Goal: Communication & Community: Ask a question

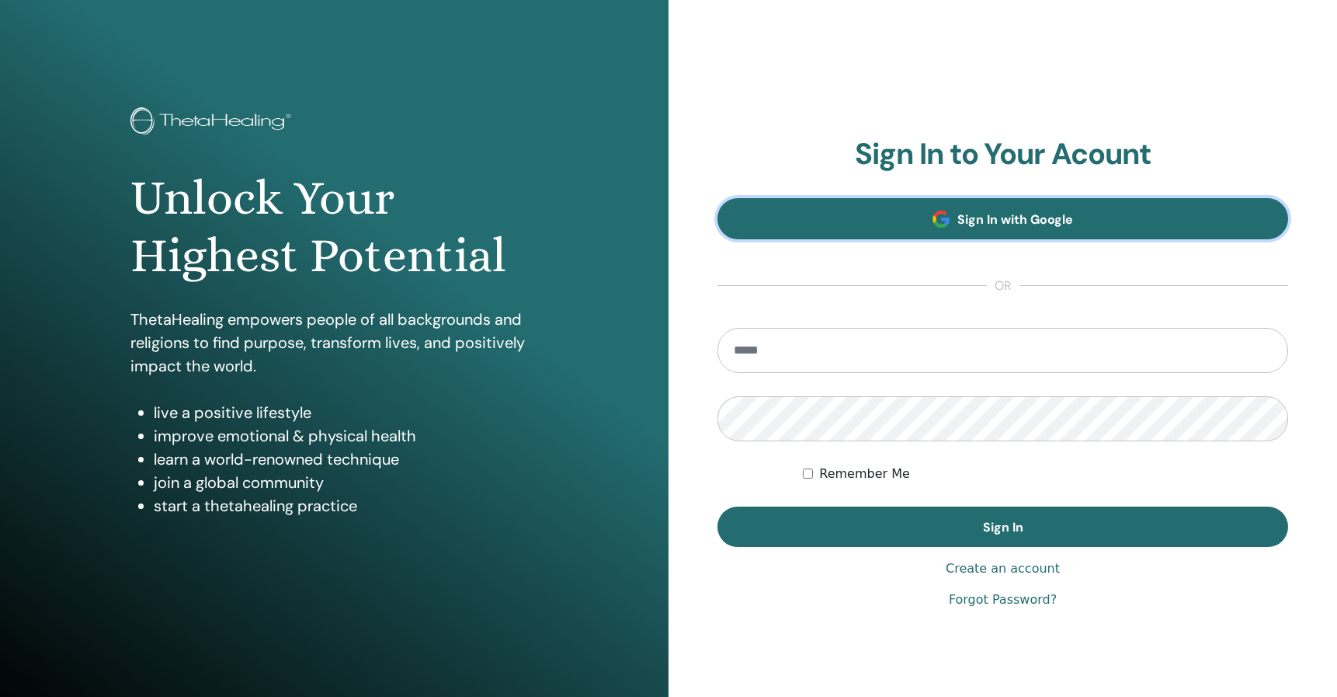
click at [917, 215] on link "Sign In with Google" at bounding box center [1002, 218] width 571 height 41
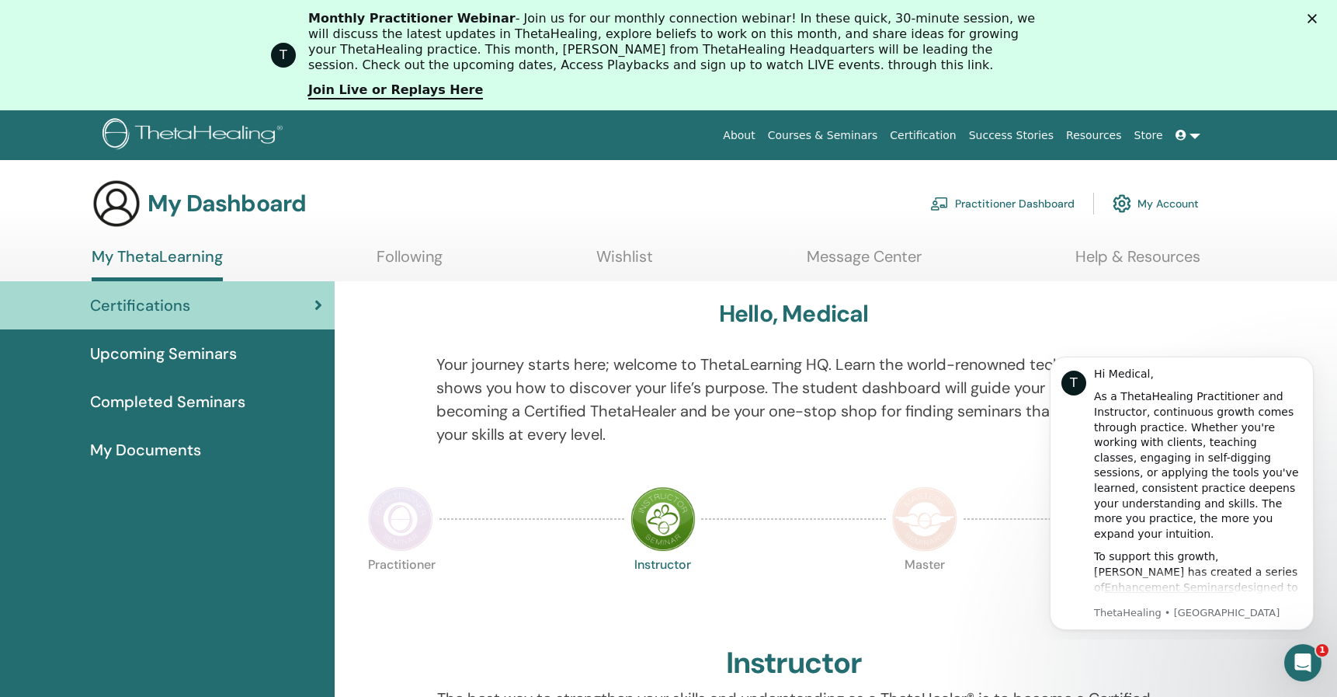
click at [872, 538] on div at bounding box center [793, 518] width 185 height 71
click at [928, 490] on img at bounding box center [924, 518] width 65 height 65
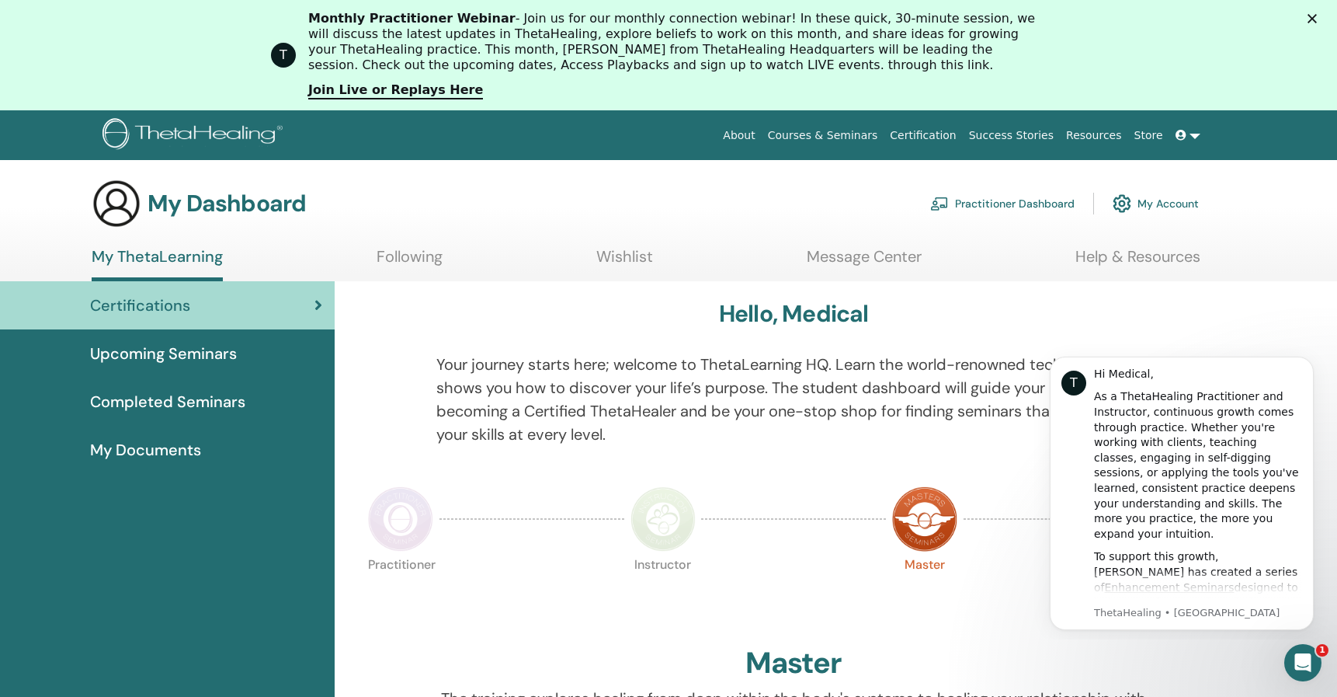
click at [1185, 133] on icon at bounding box center [1181, 135] width 11 height 11
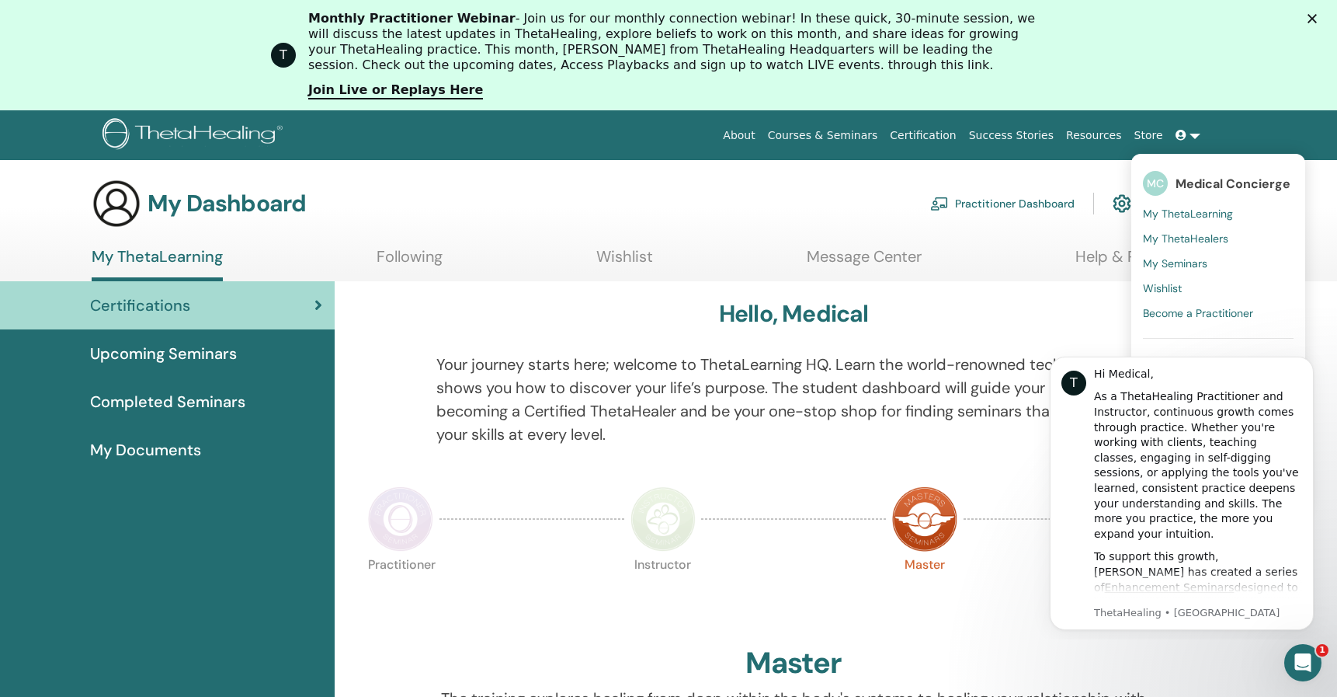
click at [1186, 130] on span at bounding box center [1183, 135] width 14 height 12
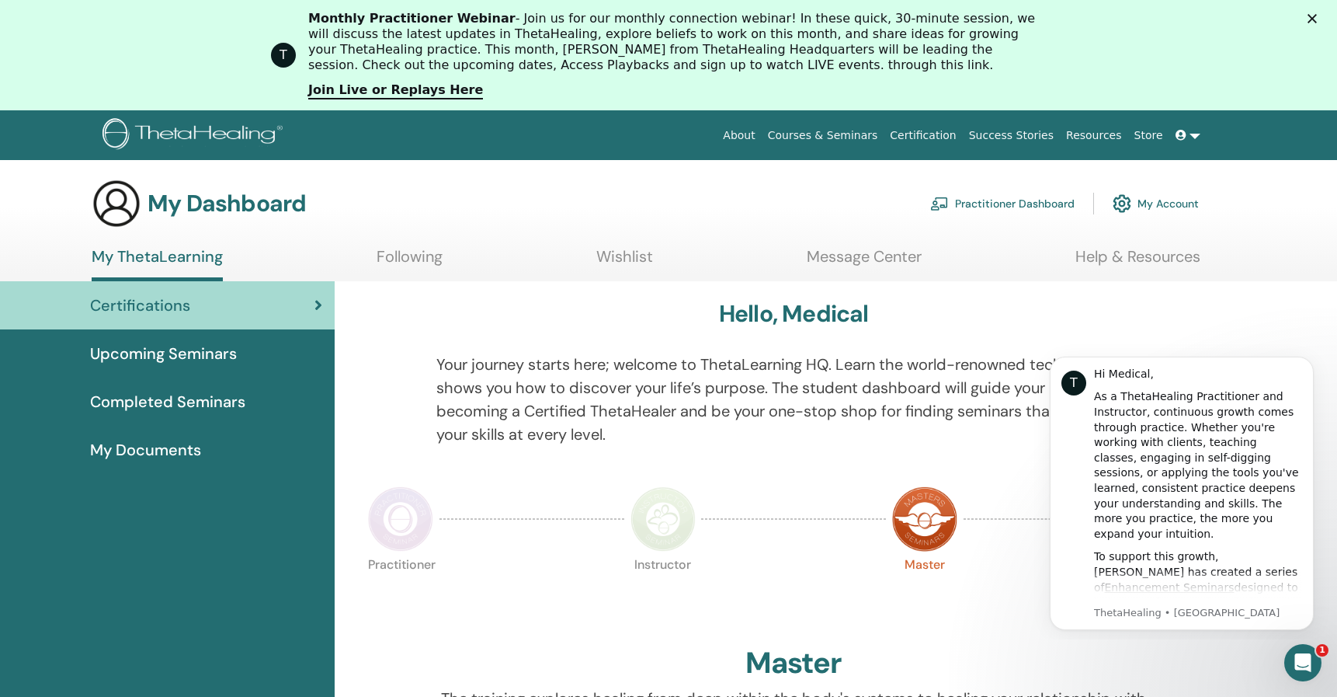
click at [1173, 208] on link "My Account" at bounding box center [1156, 203] width 86 height 34
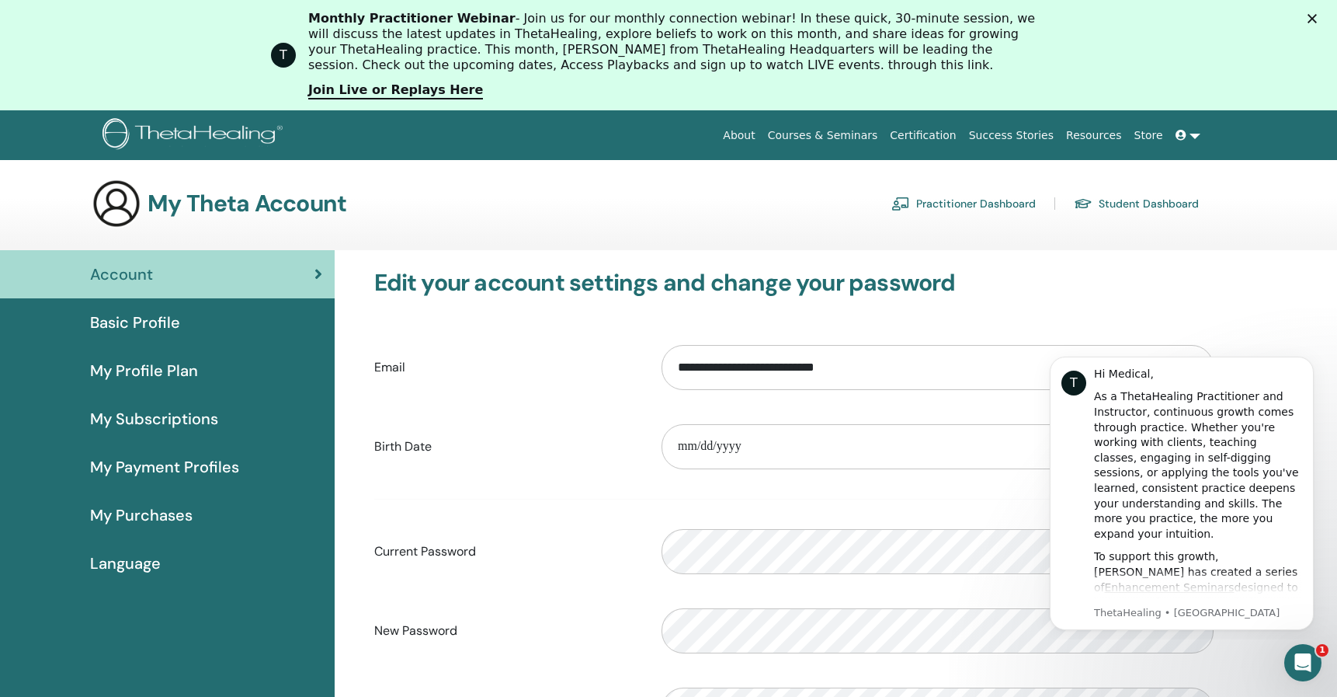
click at [172, 326] on span "Basic Profile" at bounding box center [135, 322] width 90 height 23
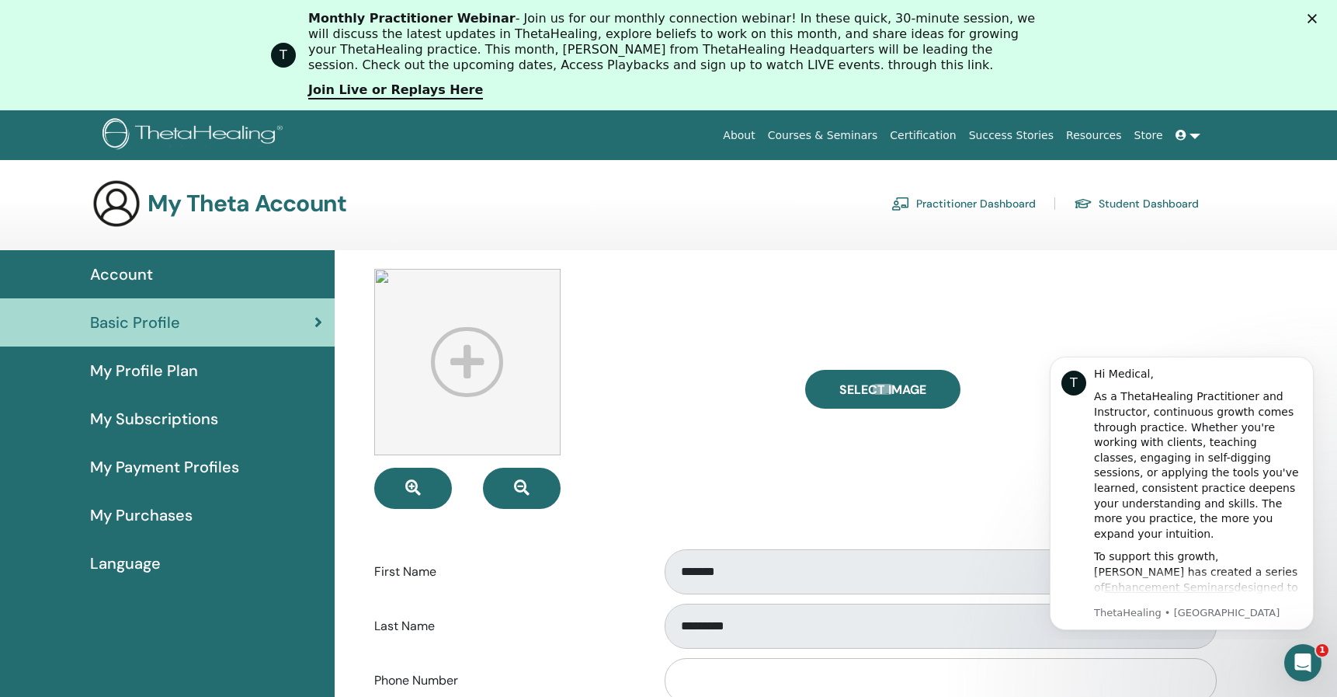
click at [165, 374] on span "My Profile Plan" at bounding box center [144, 370] width 108 height 23
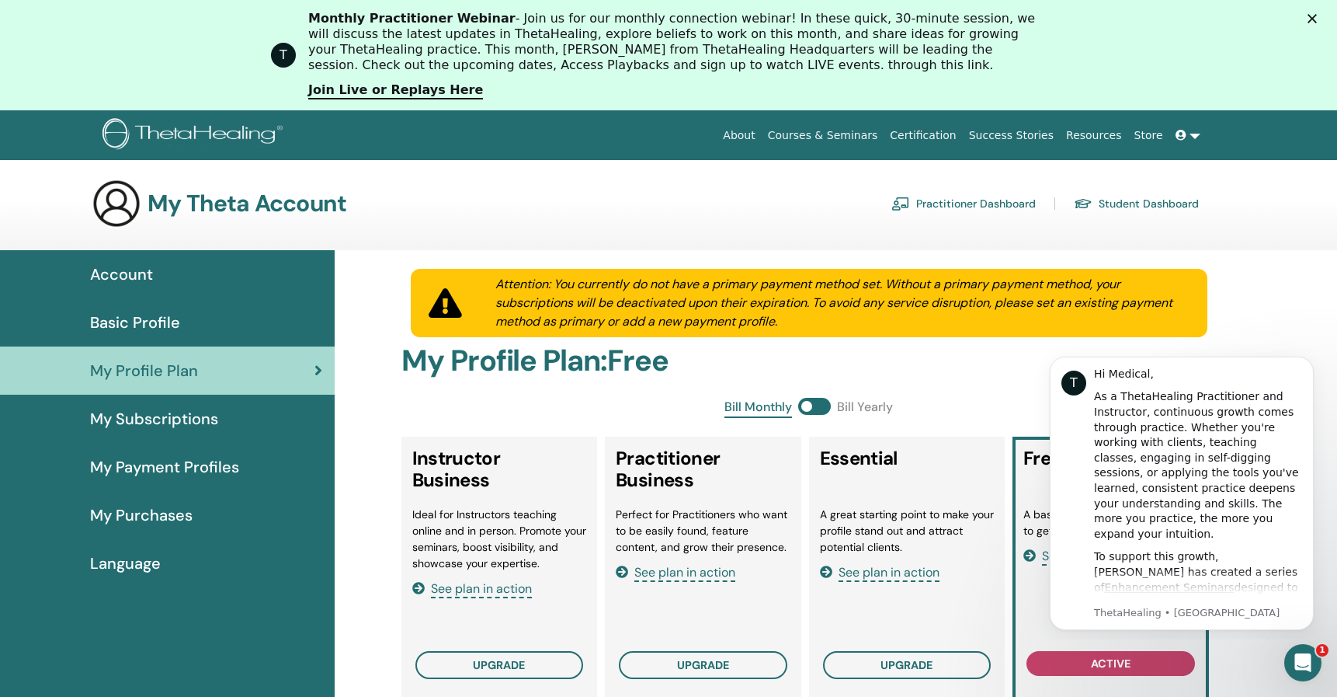
click at [1191, 137] on link at bounding box center [1187, 135] width 37 height 29
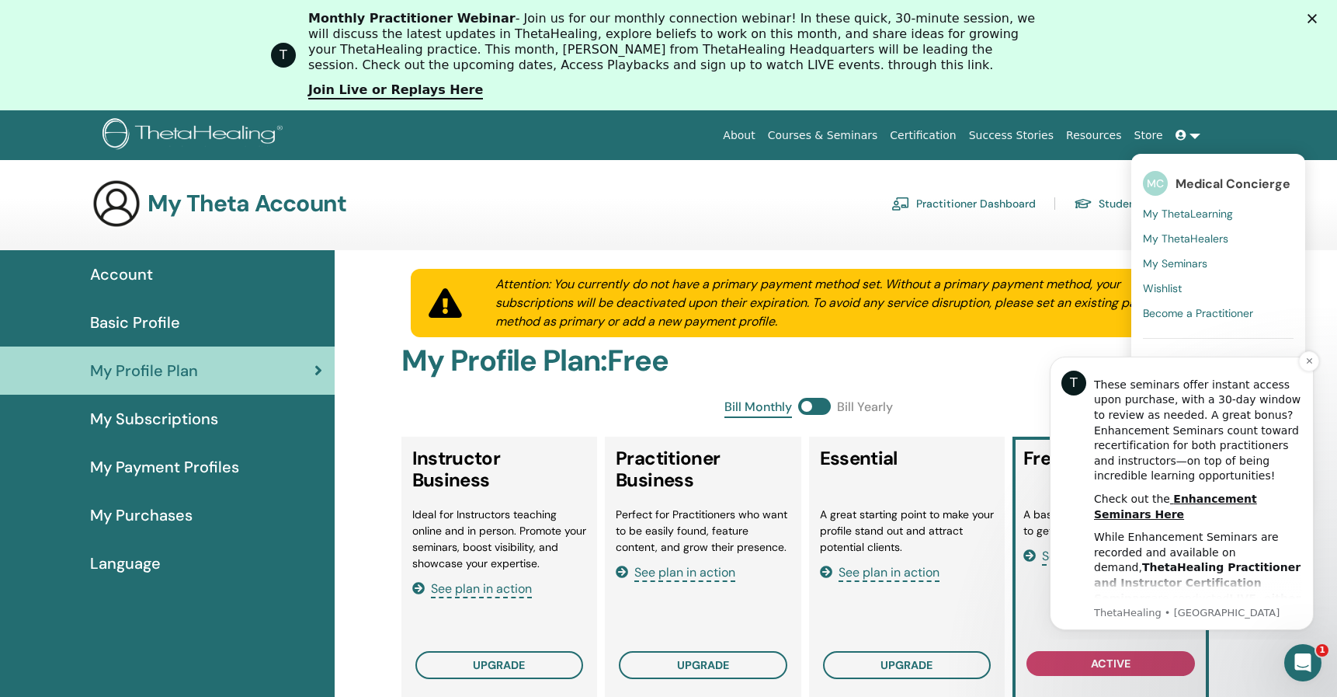
scroll to position [403, 0]
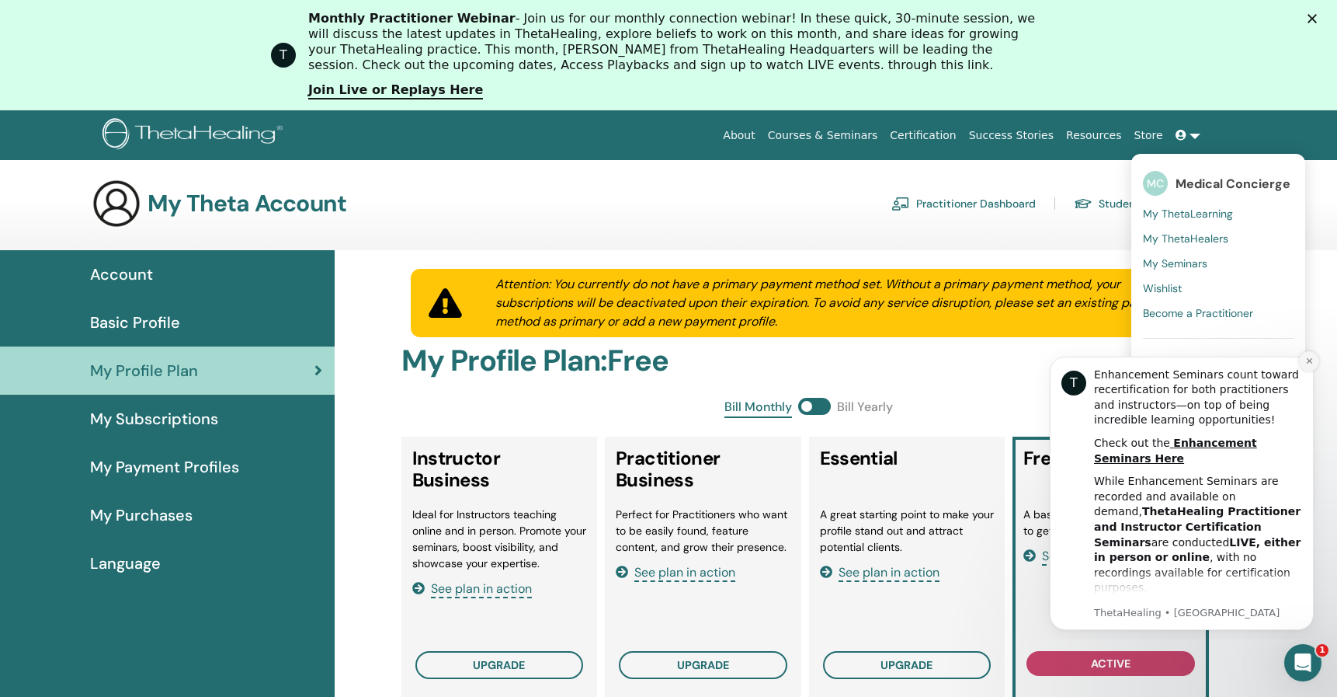
click at [1310, 363] on icon "Dismiss notification" at bounding box center [1309, 360] width 9 height 9
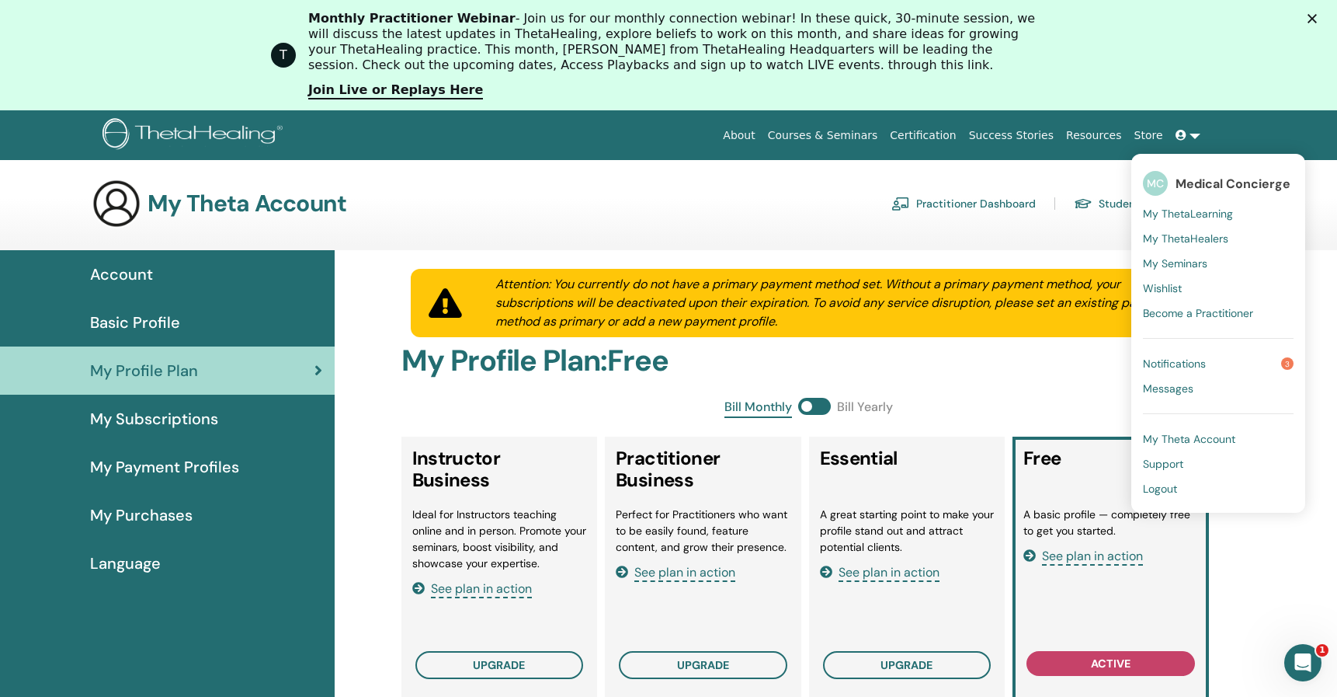
click at [1181, 489] on link "Logout" at bounding box center [1218, 488] width 151 height 25
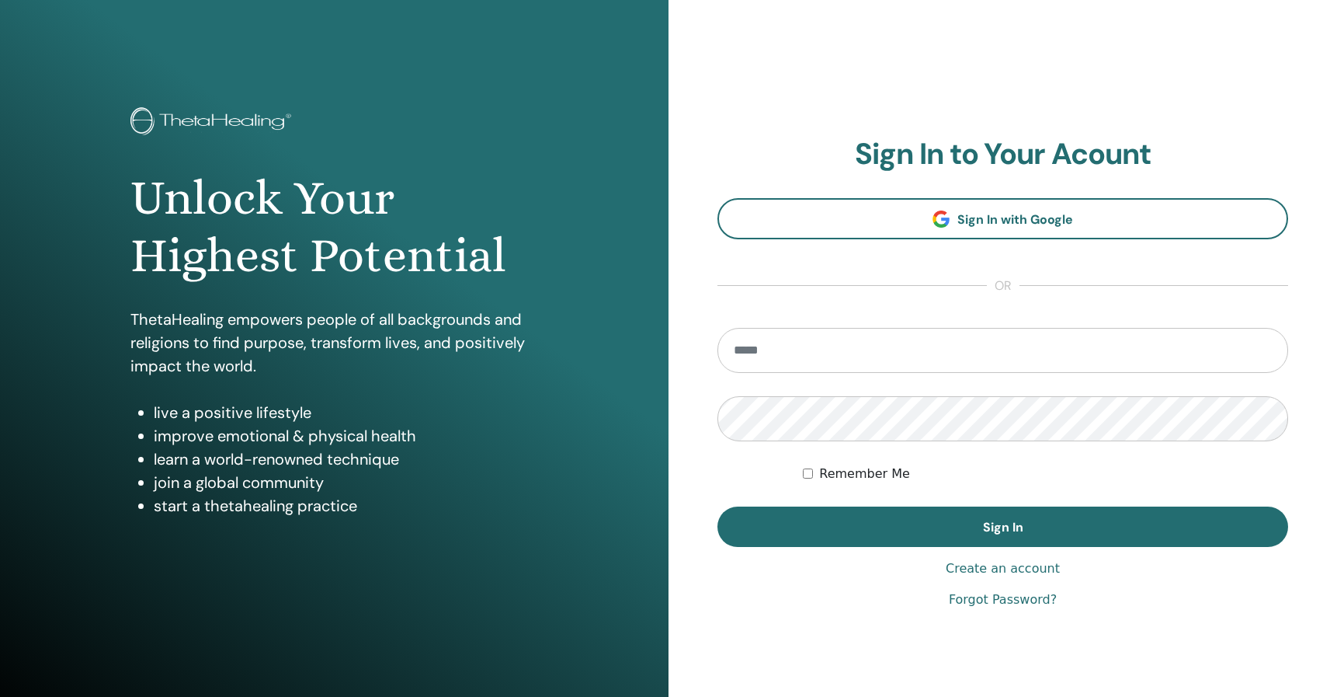
click at [778, 356] on input "email" at bounding box center [1002, 350] width 571 height 45
type input "**********"
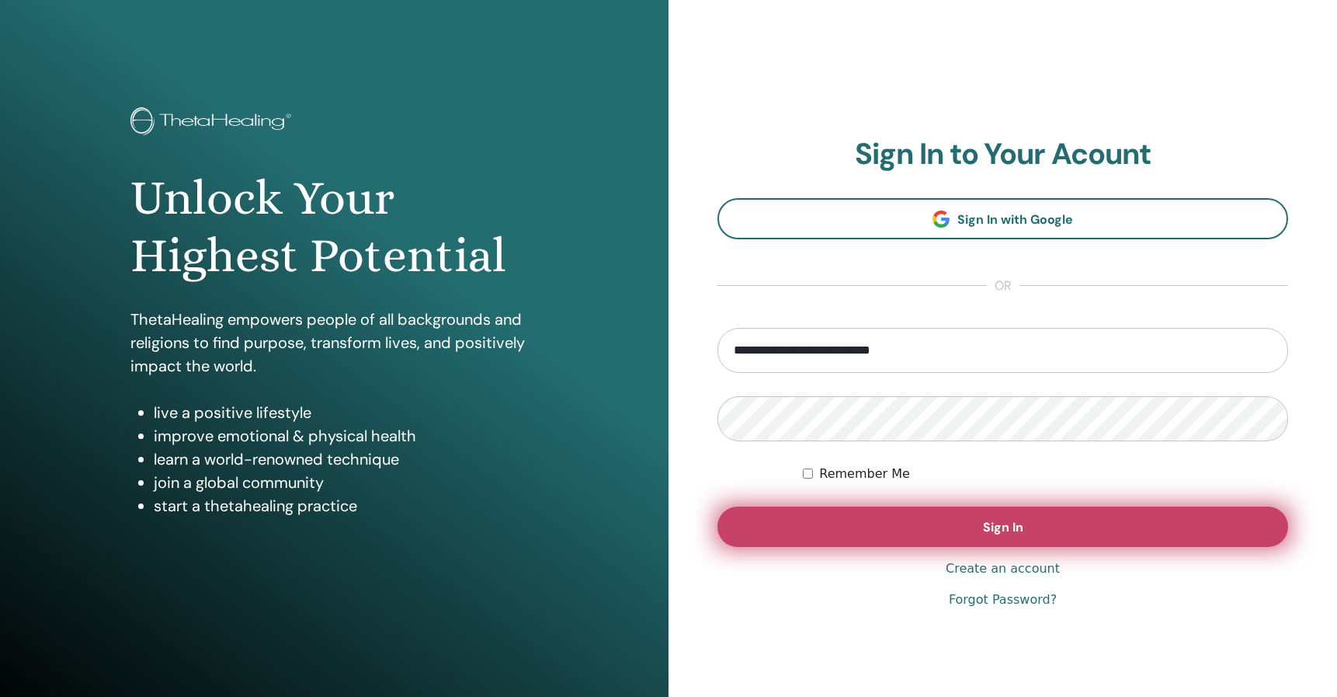
click at [974, 533] on button "Sign In" at bounding box center [1002, 526] width 571 height 40
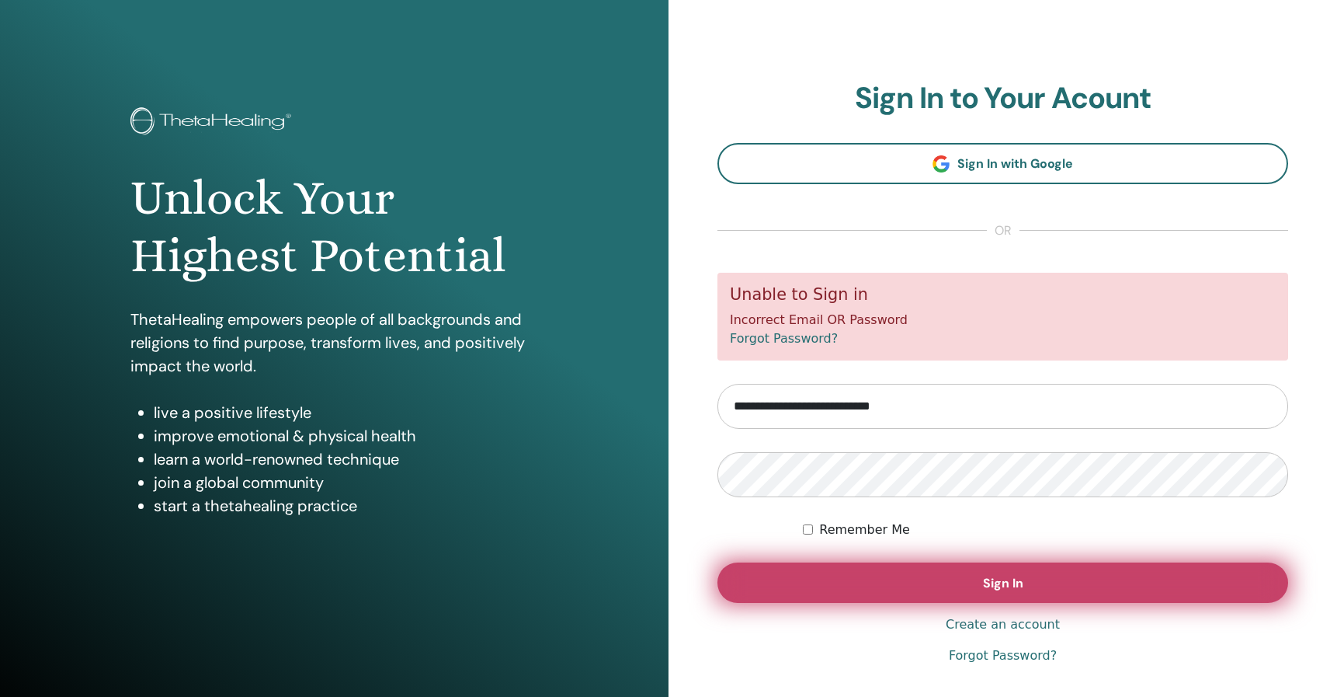
click at [944, 588] on button "Sign In" at bounding box center [1002, 582] width 571 height 40
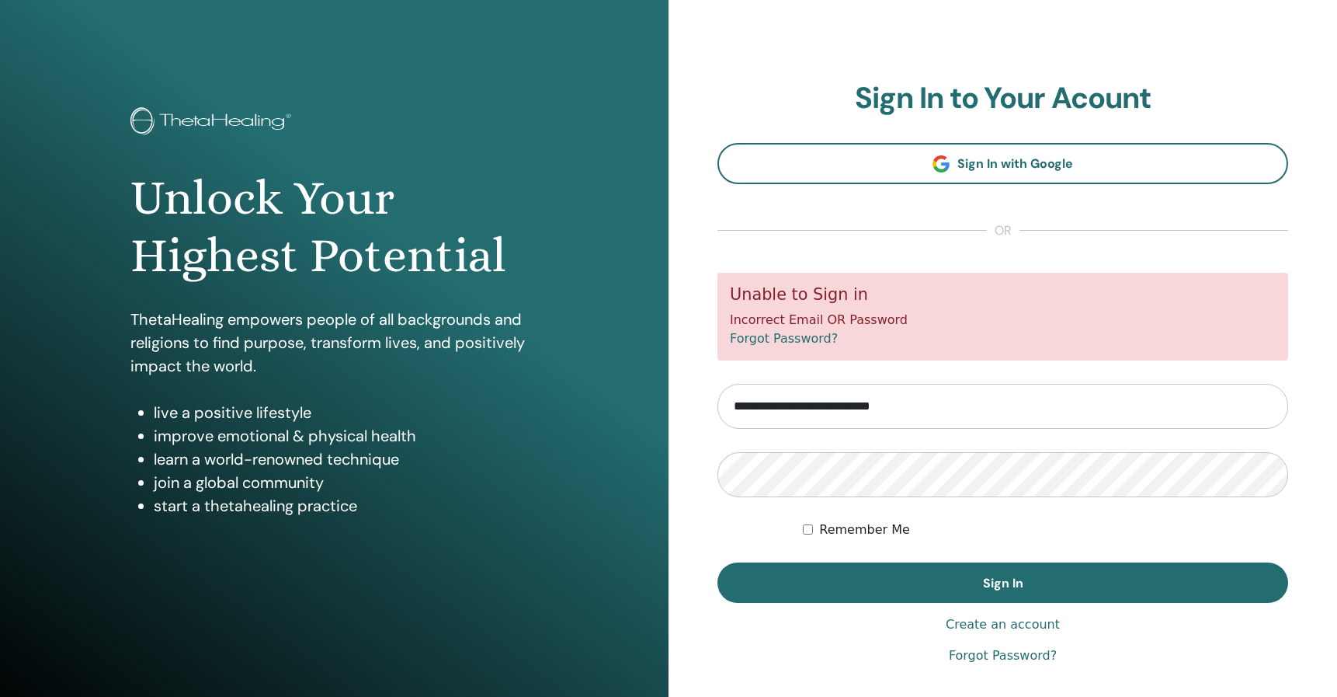
click at [972, 655] on link "Forgot Password?" at bounding box center [1003, 655] width 108 height 19
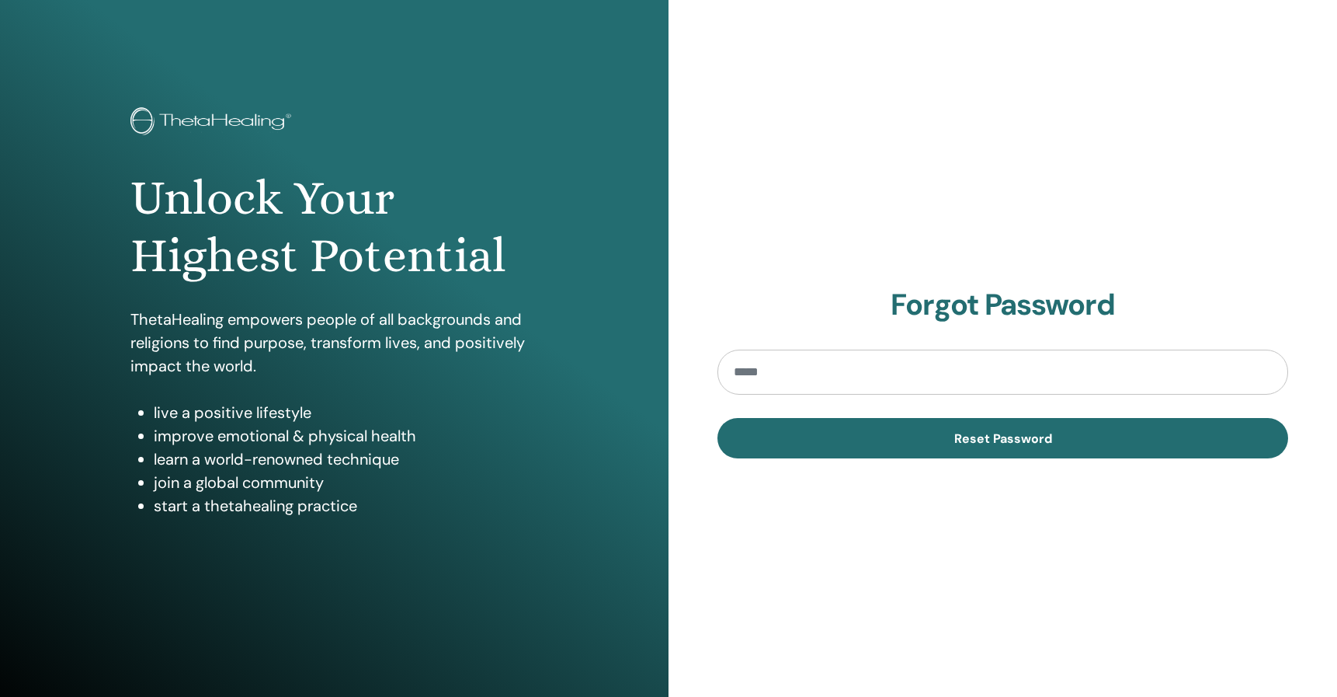
click at [905, 384] on input "email" at bounding box center [1002, 371] width 571 height 45
type input "*"
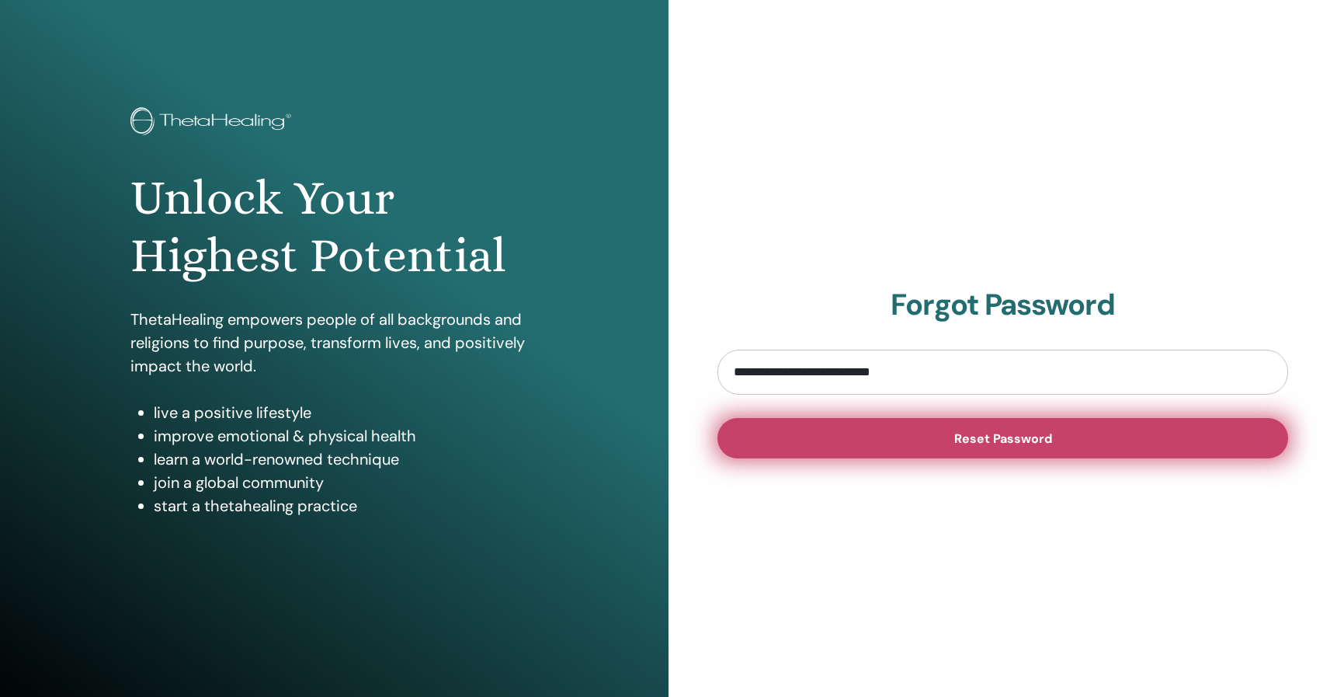
type input "**********"
click at [939, 448] on button "Reset Password" at bounding box center [1002, 438] width 571 height 40
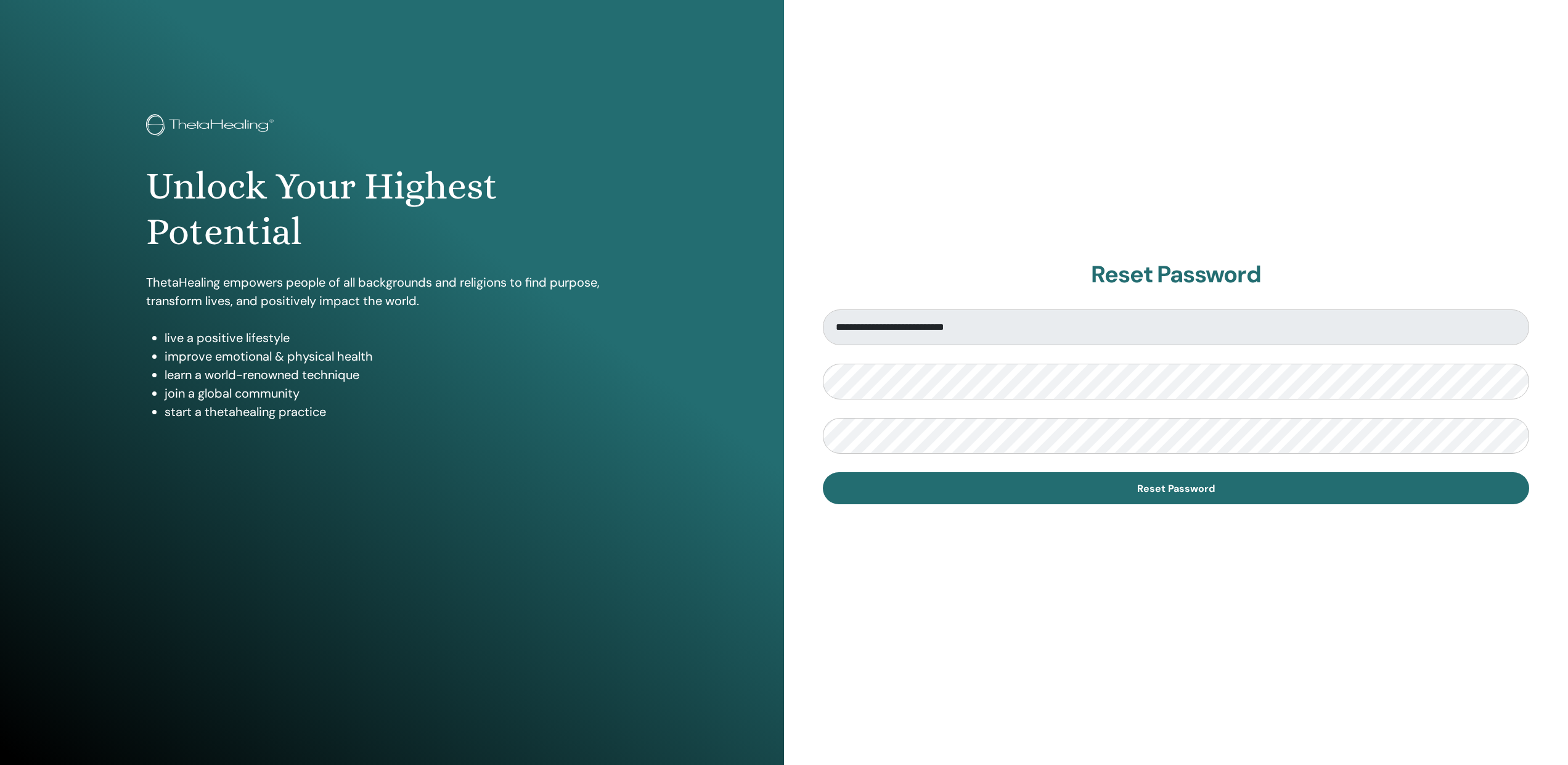
click at [771, 448] on div "Unlock Your Highest Potential ThetaHealing empowers people of all backgrounds a…" at bounding box center [392, 382] width 784 height 765
click at [813, 377] on div "**********" at bounding box center [1177, 382] width 784 height 765
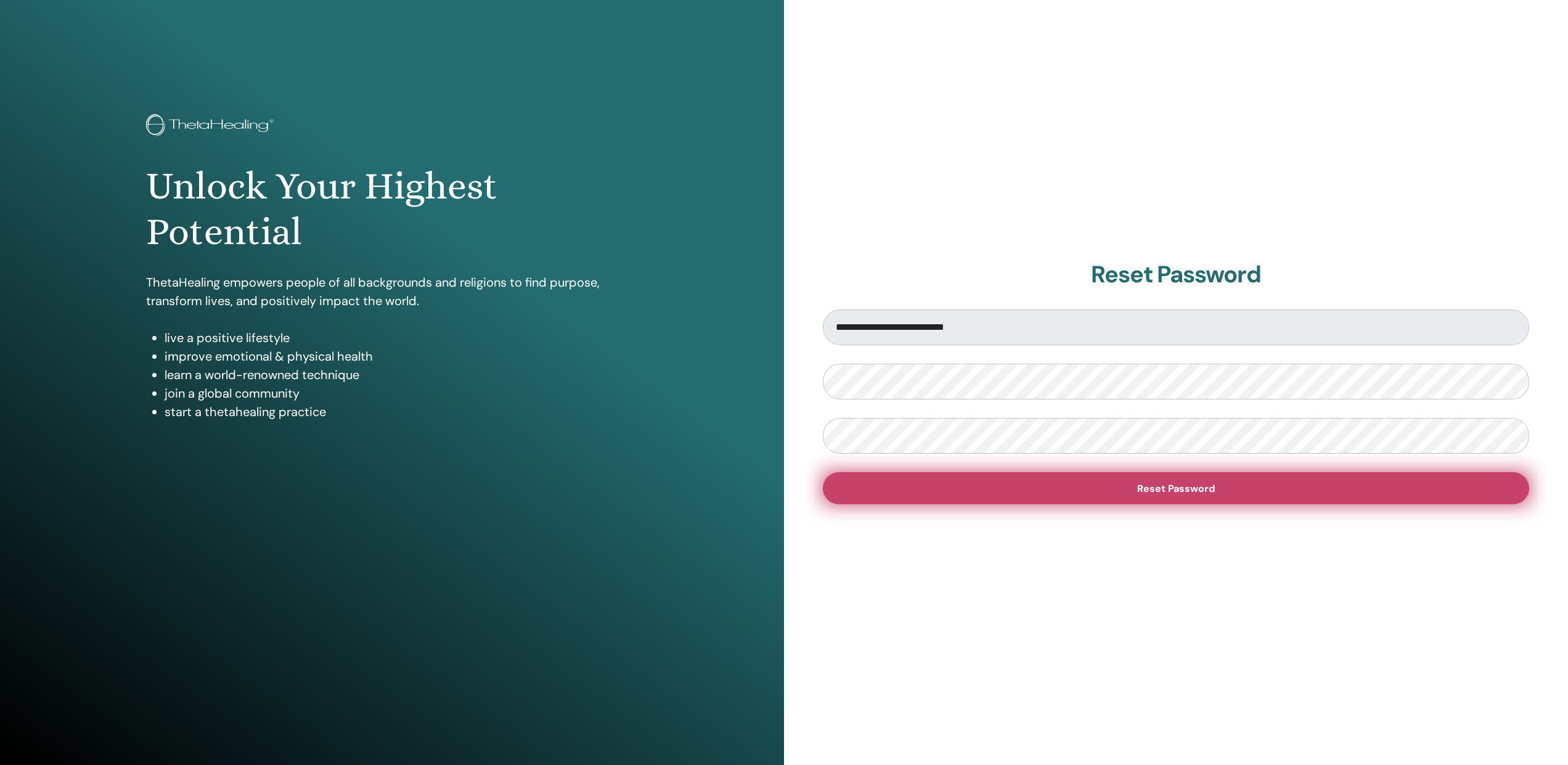
click at [1169, 491] on span "Reset Password" at bounding box center [1177, 488] width 78 height 13
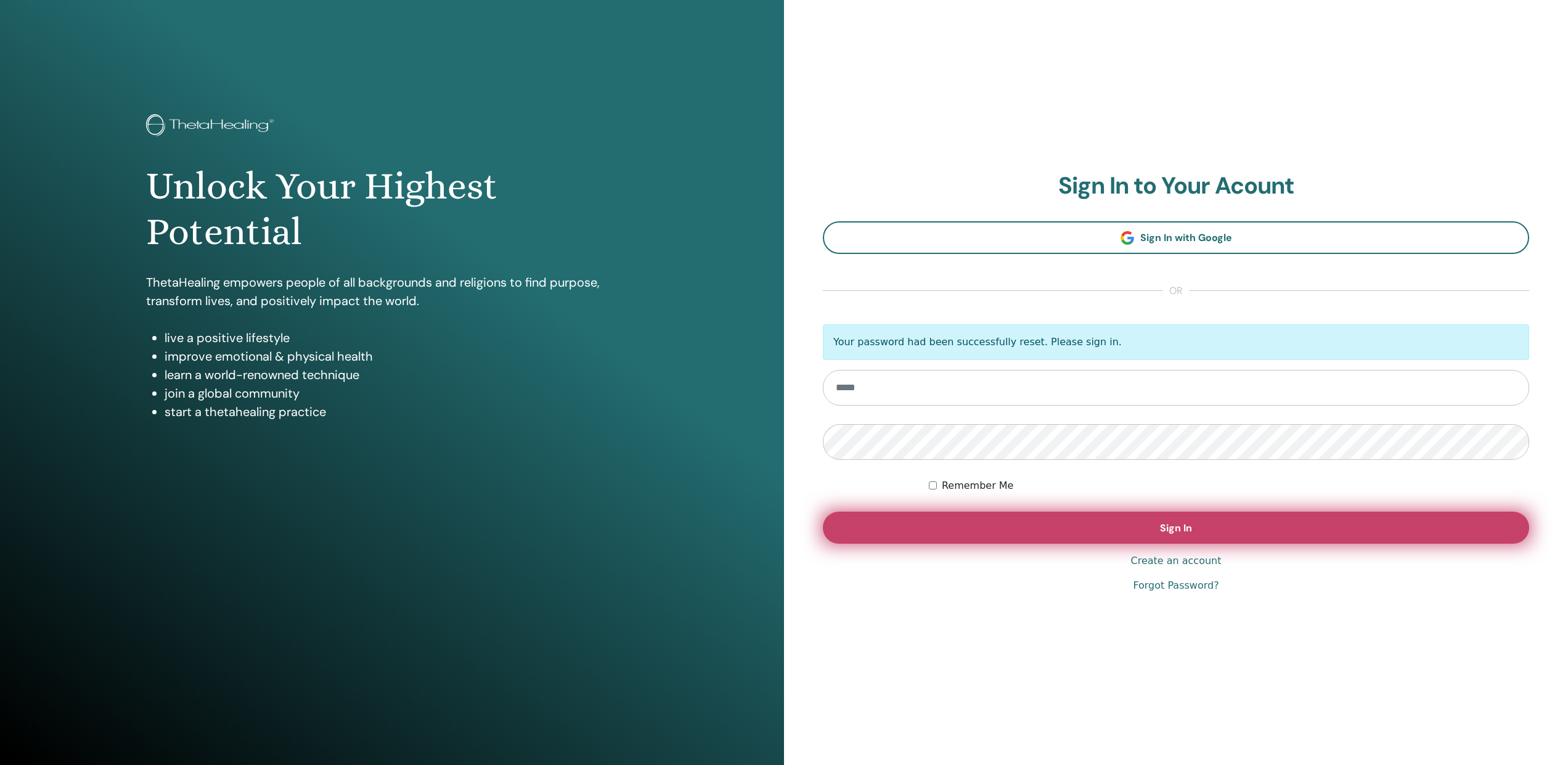
type input "**********"
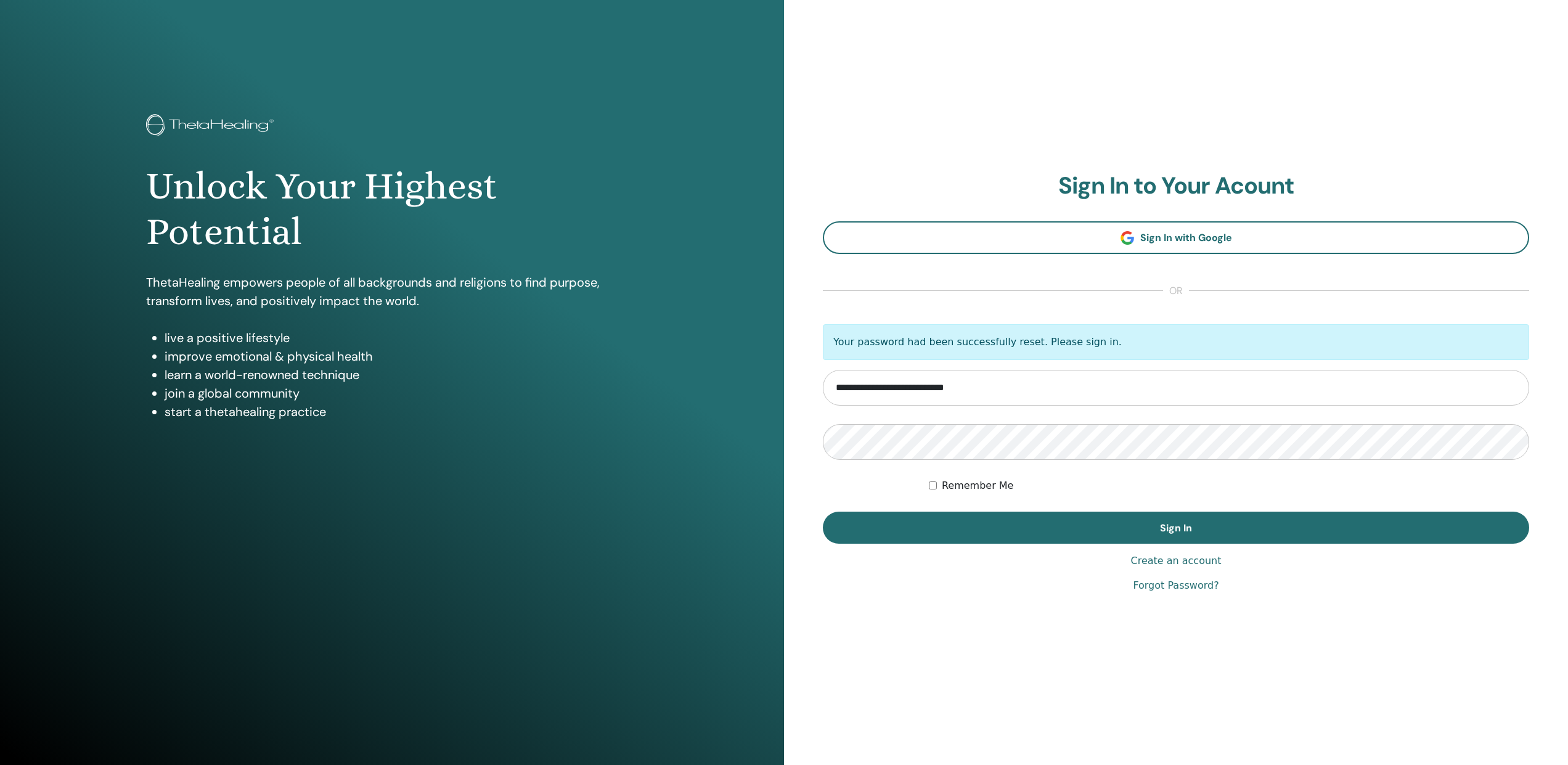
drag, startPoint x: 1127, startPoint y: 529, endPoint x: 896, endPoint y: 509, distance: 231.9
click at [895, 511] on form "**********" at bounding box center [1177, 433] width 707 height 219
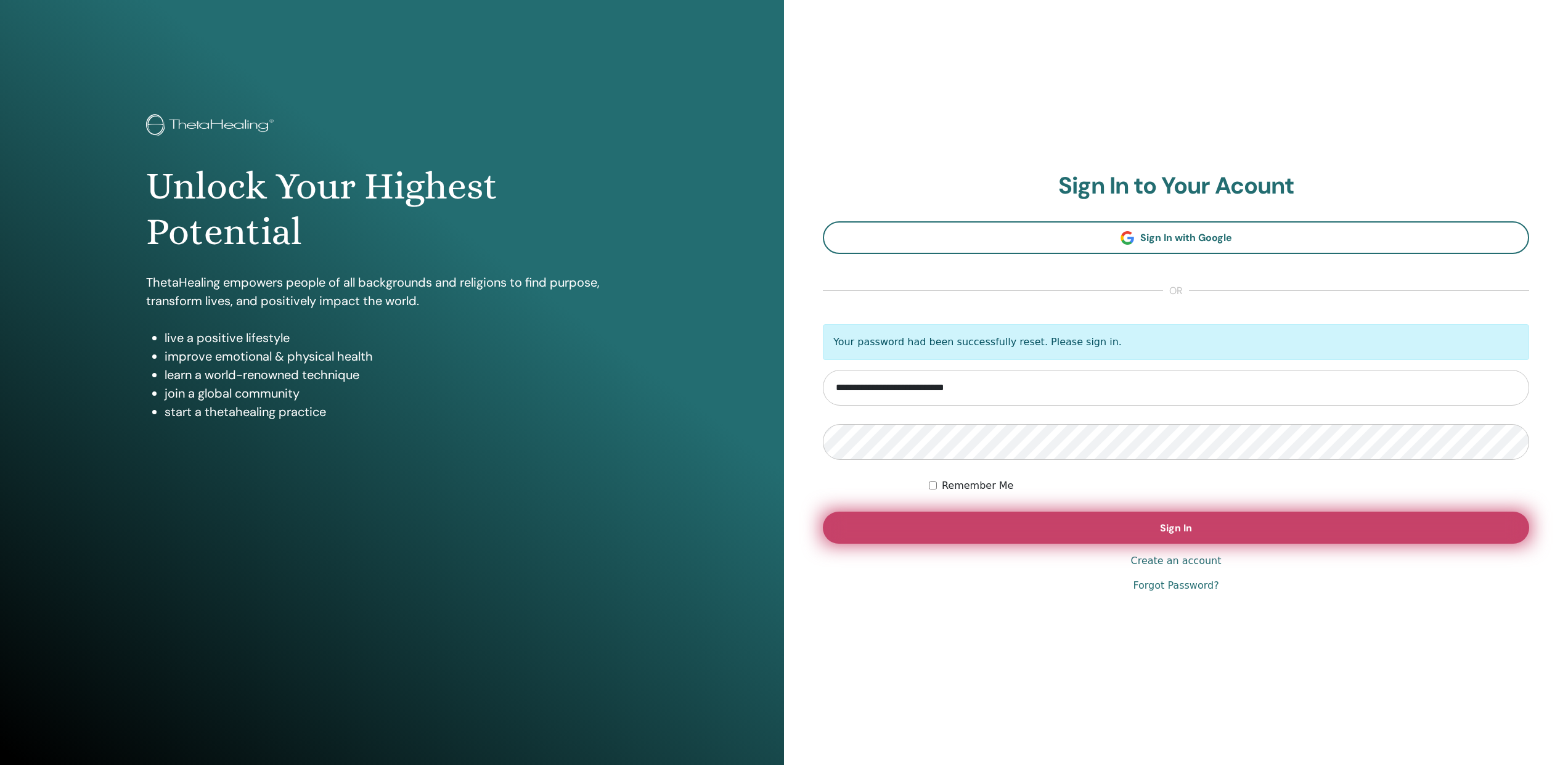
click at [1063, 527] on button "Sign In" at bounding box center [1177, 528] width 707 height 32
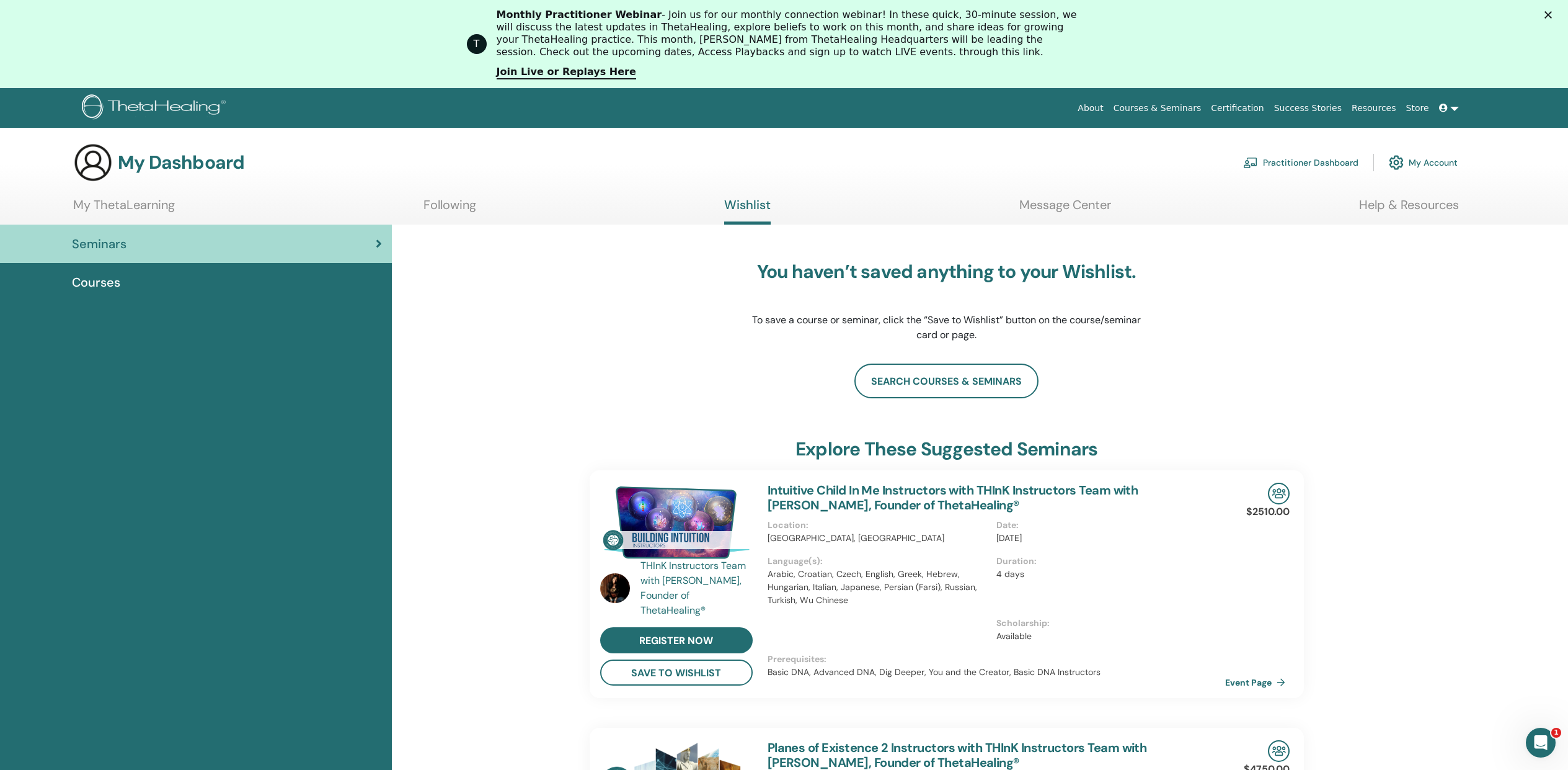
click at [1437, 161] on link "My Account" at bounding box center [1423, 162] width 69 height 27
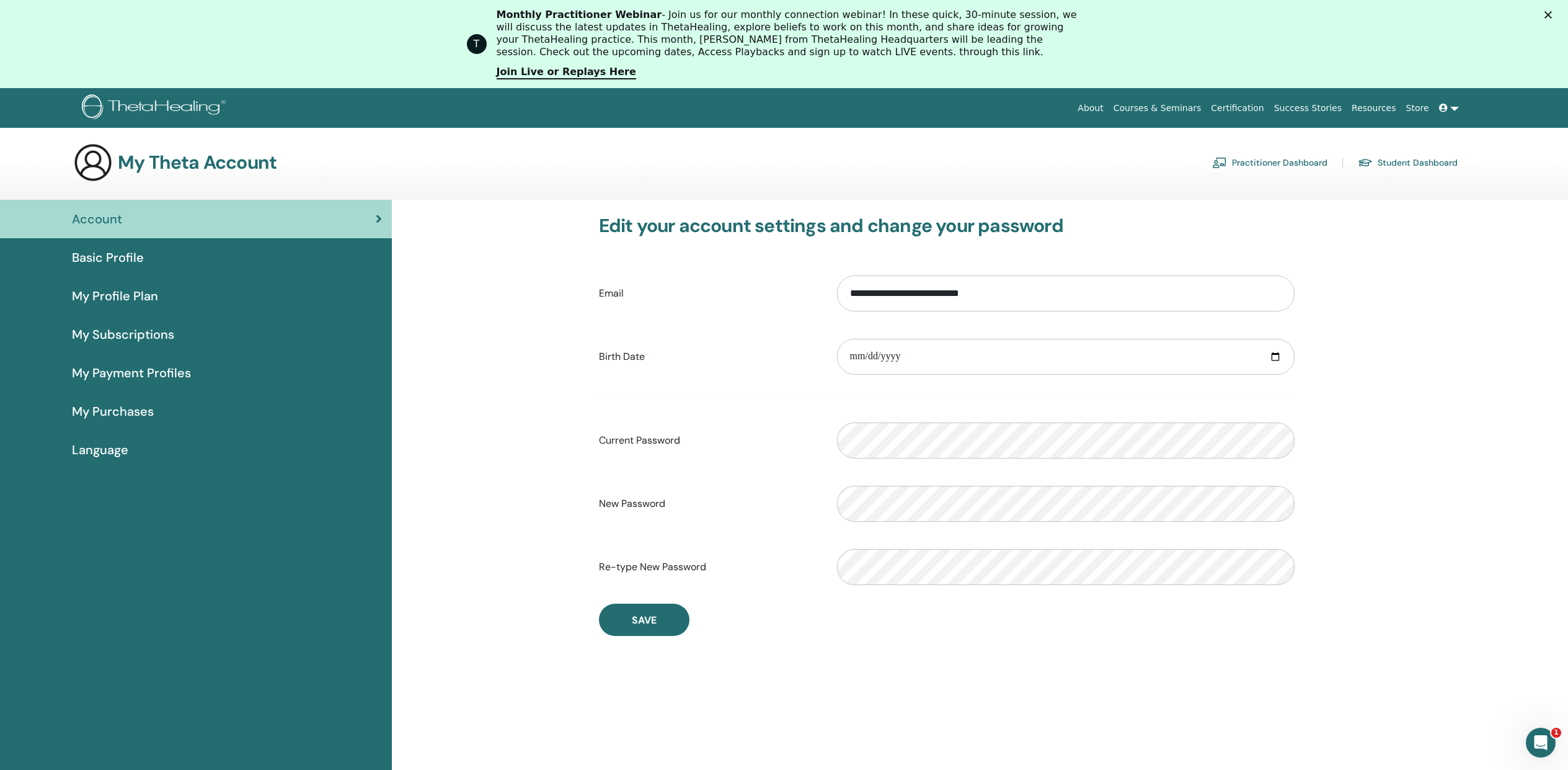
click at [129, 261] on span "Basic Profile" at bounding box center [108, 257] width 72 height 18
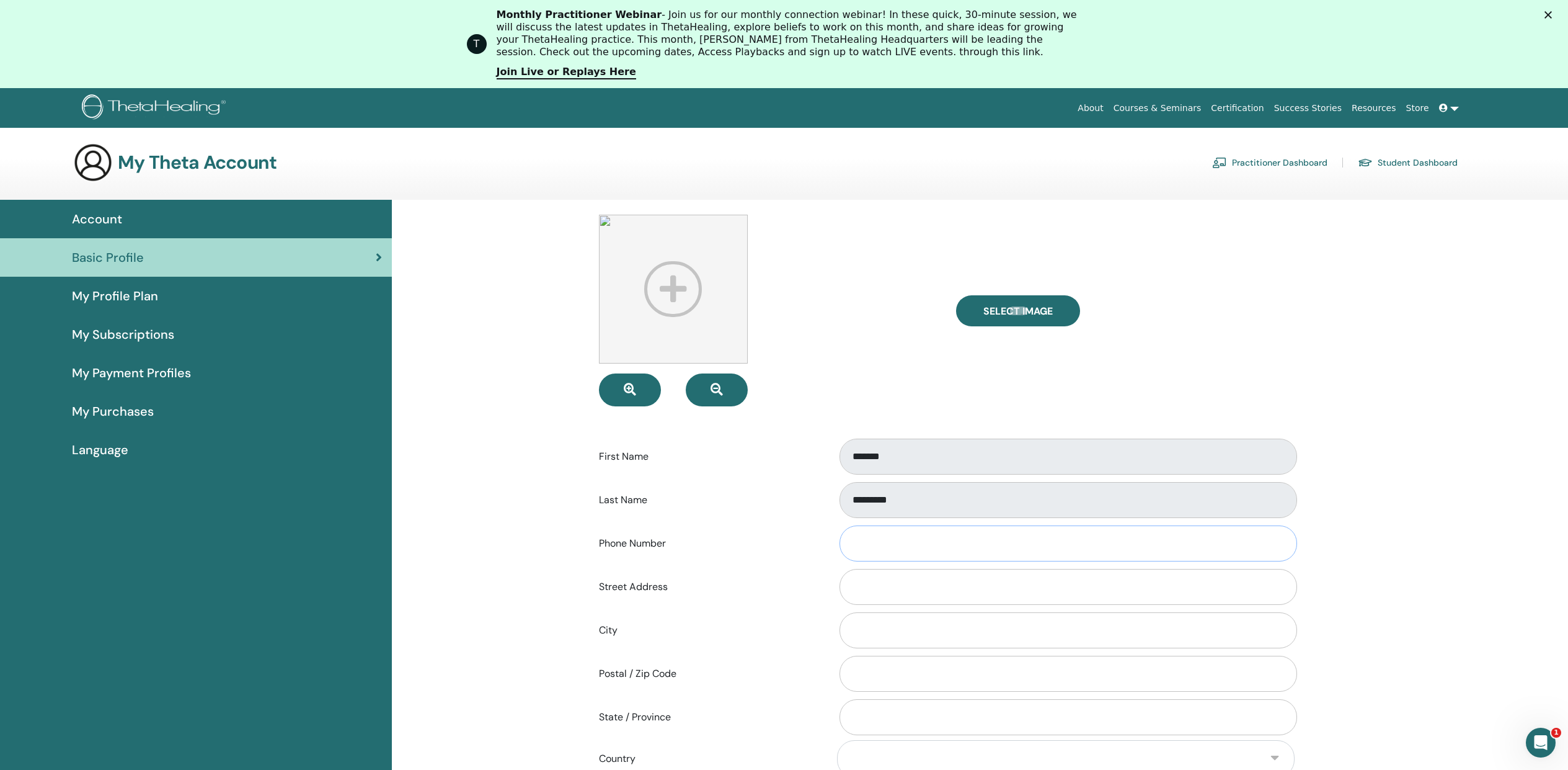
click at [864, 532] on input "Phone Number" at bounding box center [1067, 543] width 457 height 36
type input "**********"
click at [999, 594] on input "Street Address" at bounding box center [1067, 586] width 457 height 36
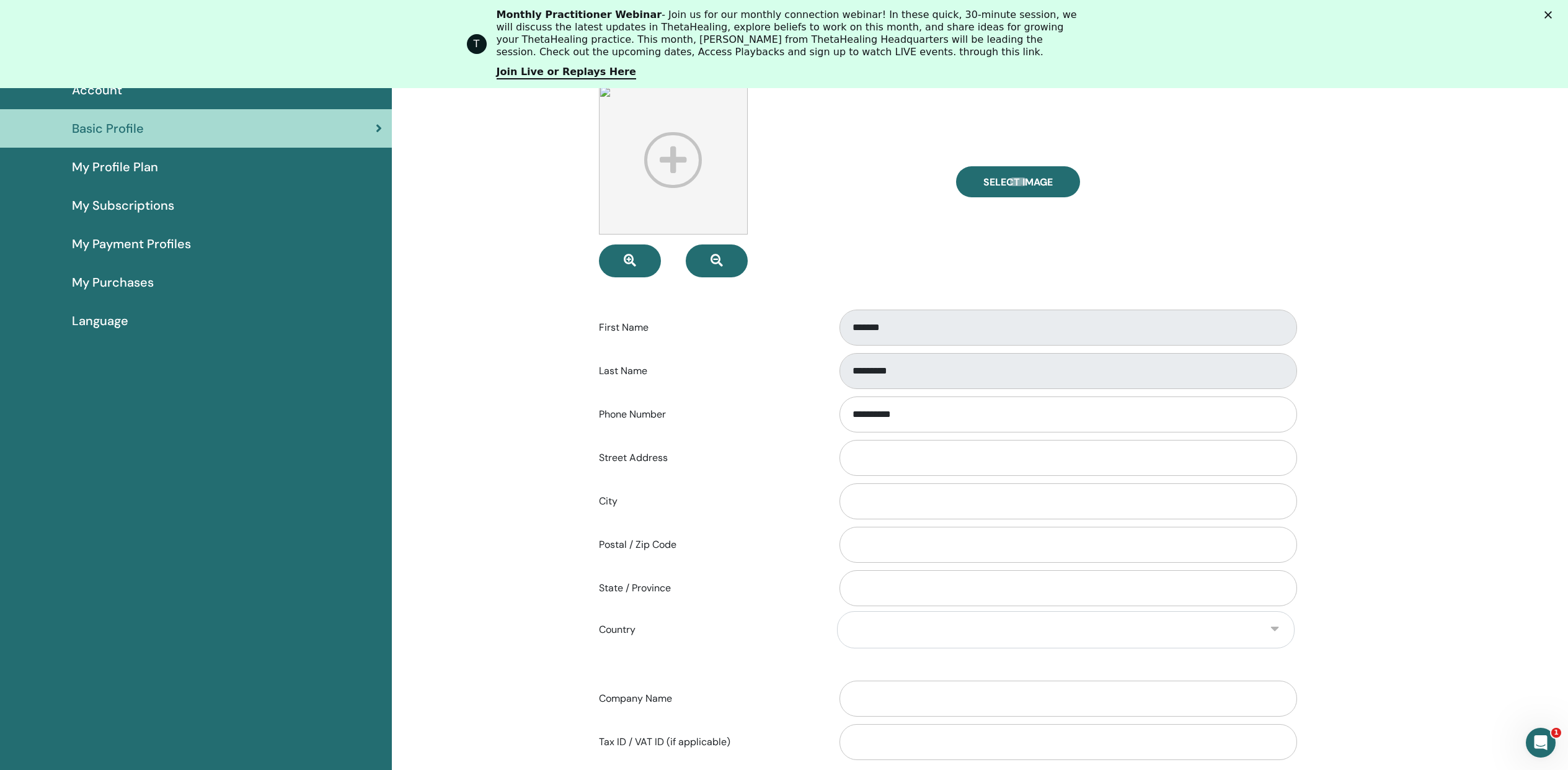
scroll to position [154, 0]
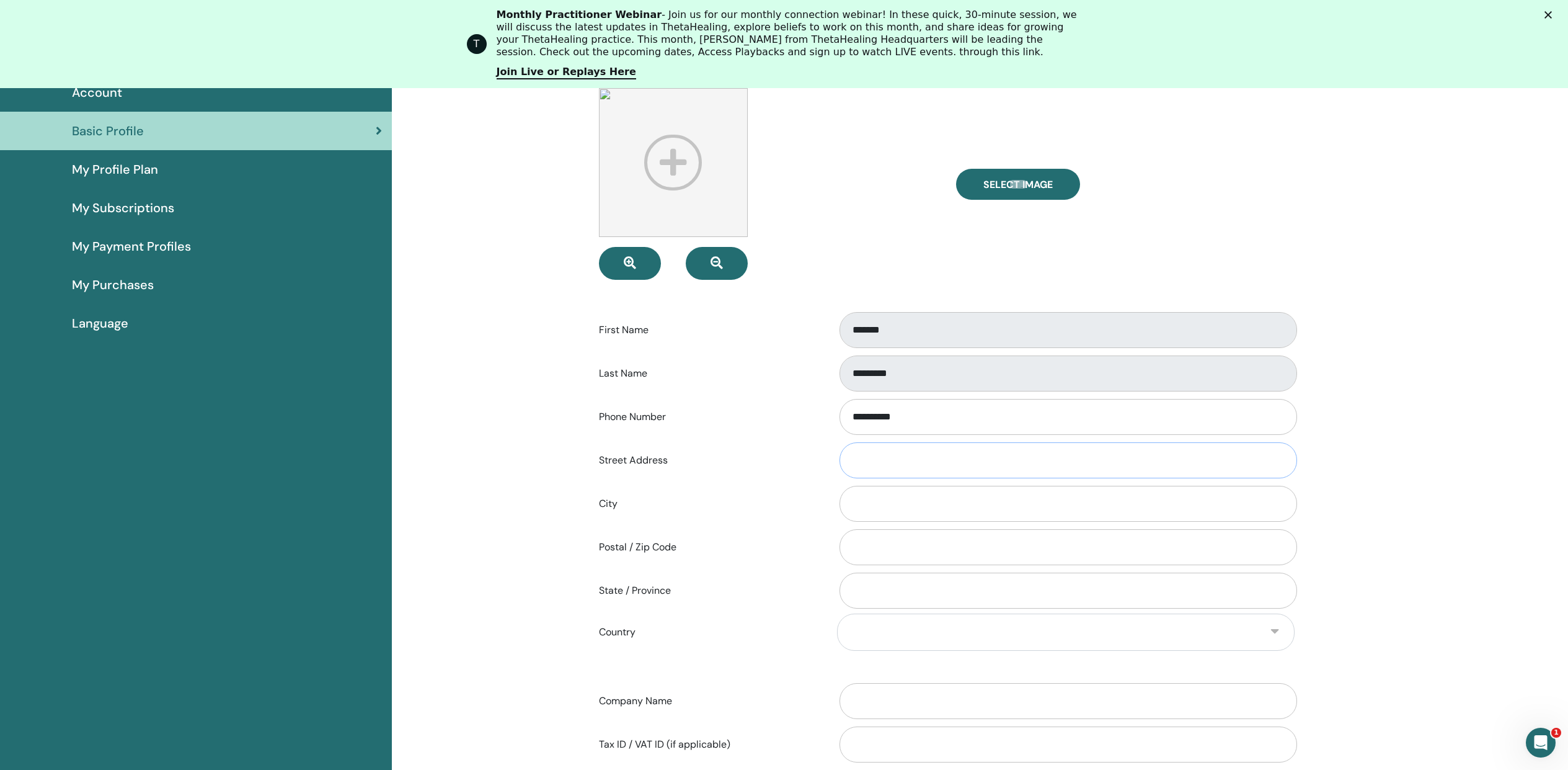
click at [923, 459] on input "Street Address" at bounding box center [1067, 460] width 457 height 36
click at [908, 501] on input "City" at bounding box center [1067, 503] width 457 height 36
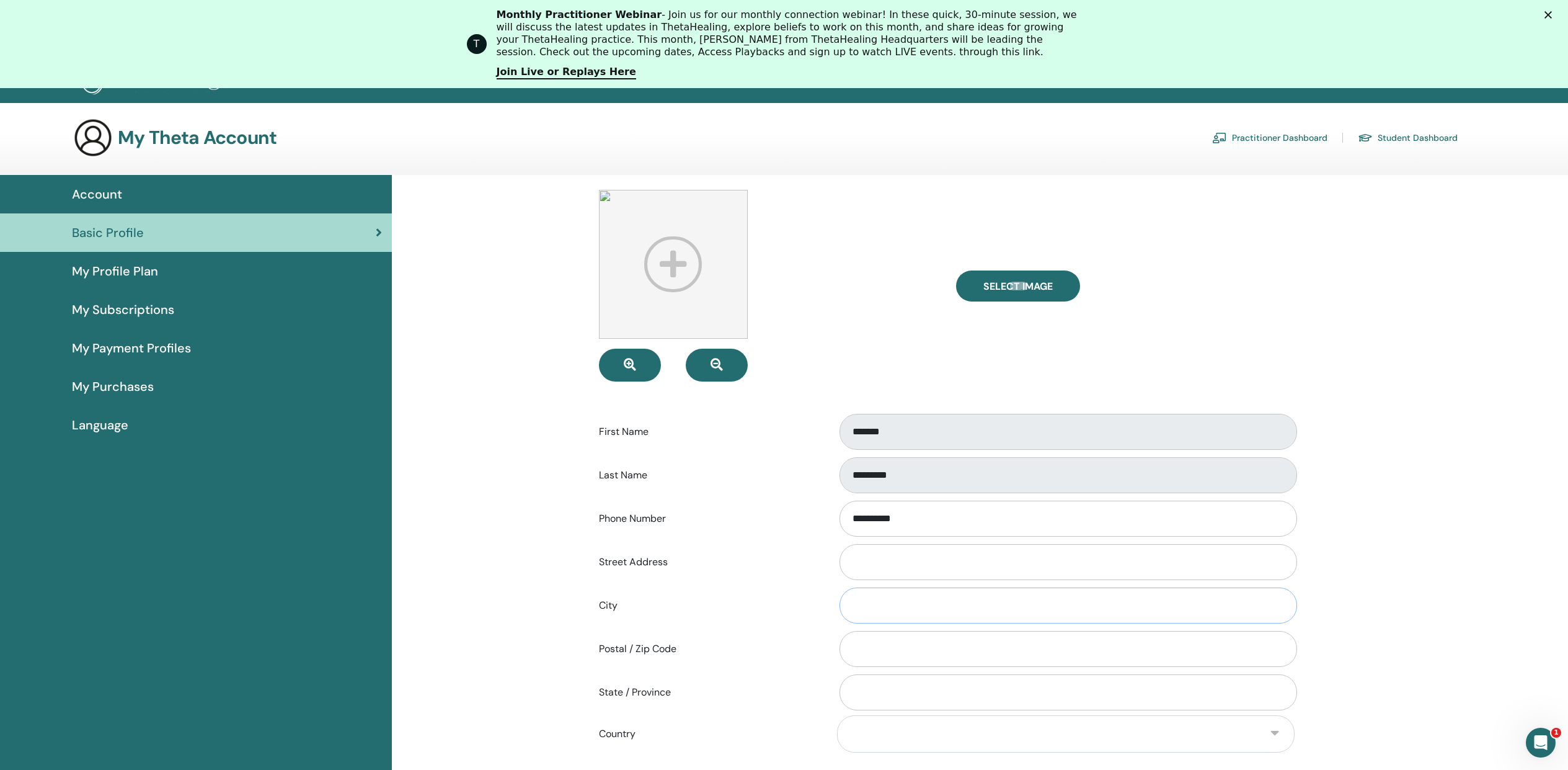
scroll to position [4, 0]
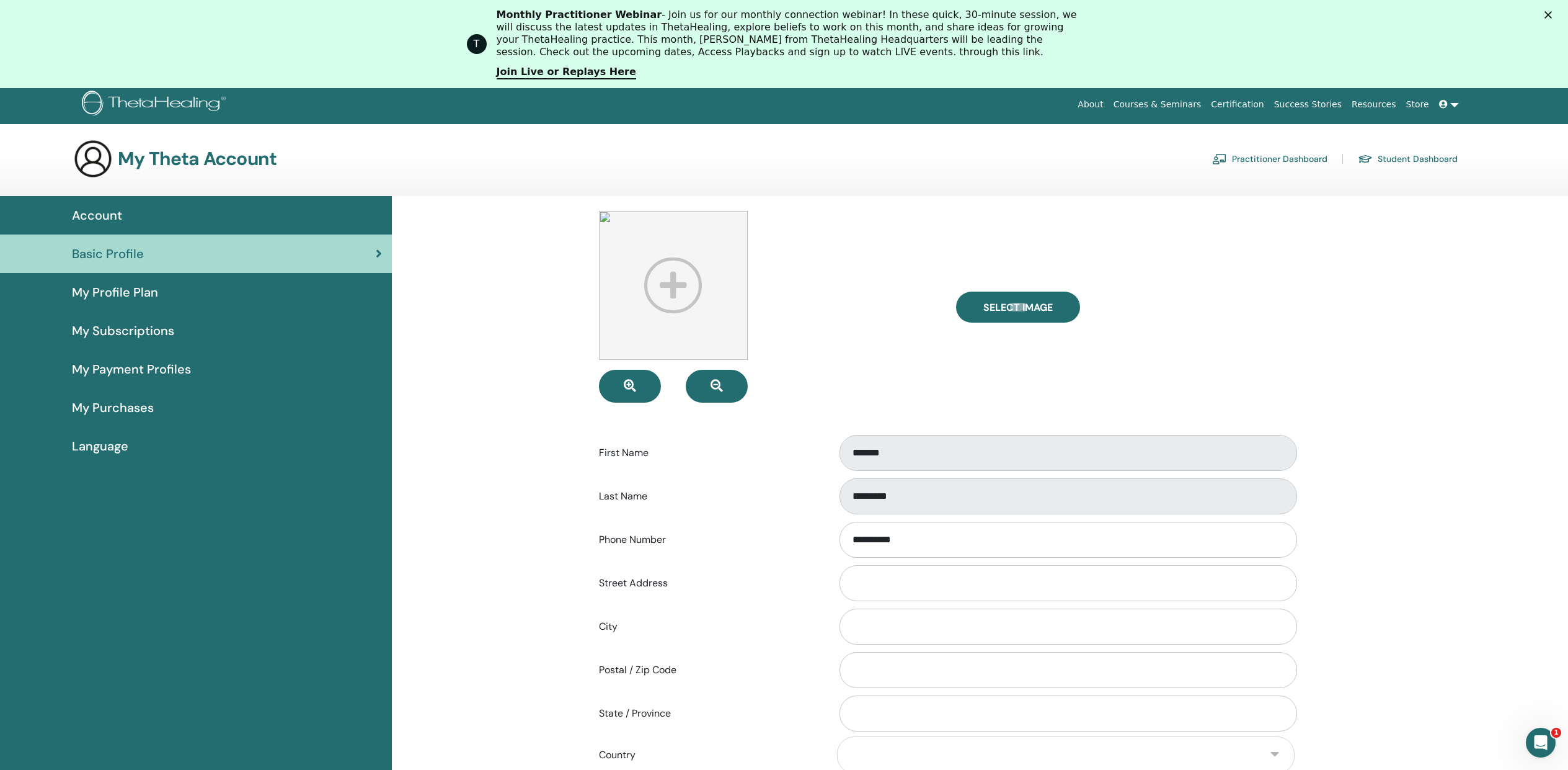
click at [1459, 98] on link at bounding box center [1448, 104] width 30 height 23
click at [1438, 367] on span "Support" at bounding box center [1429, 367] width 32 height 11
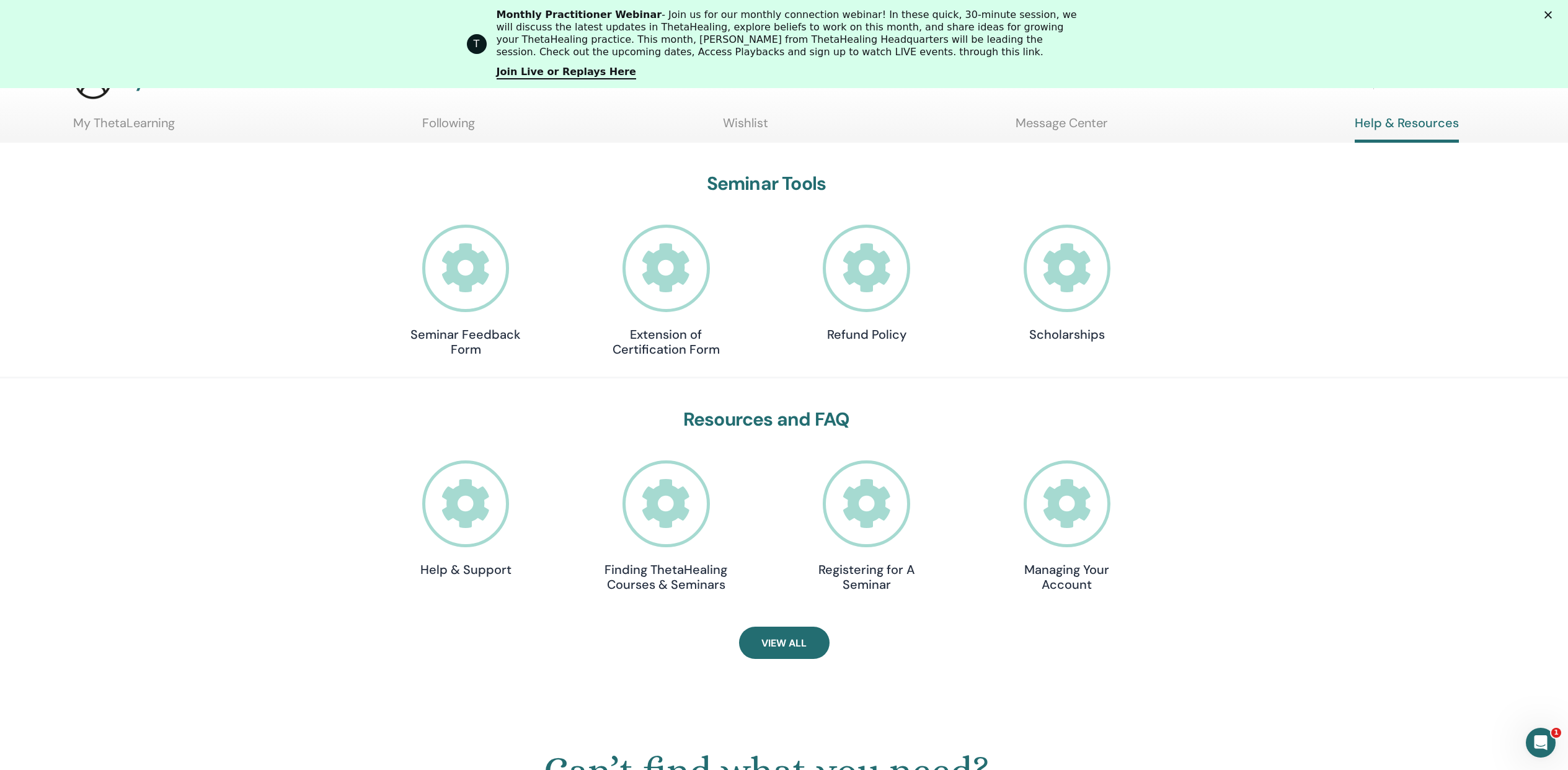
scroll to position [438, 0]
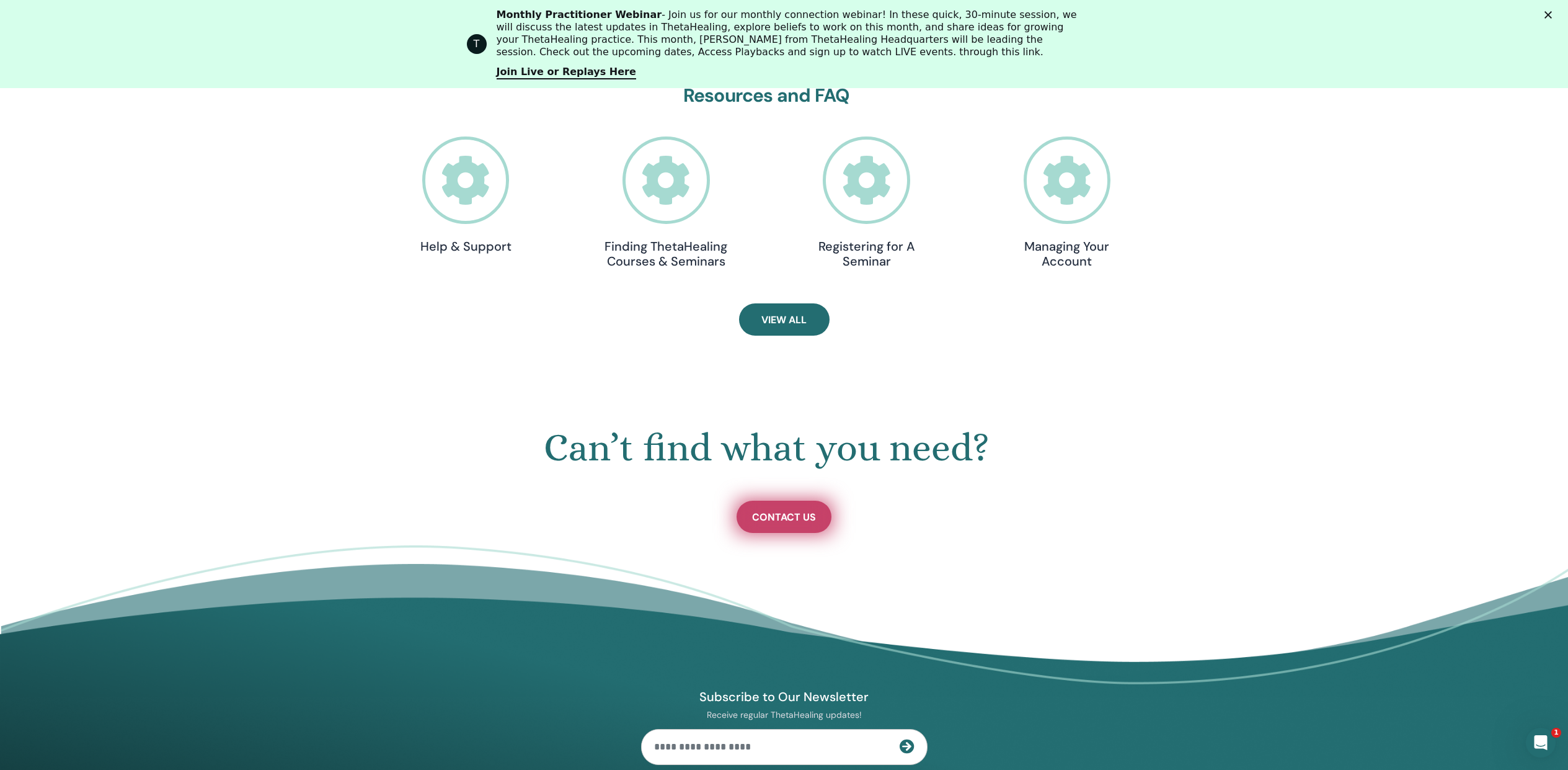
click at [778, 522] on span "Contact Us" at bounding box center [784, 517] width 64 height 13
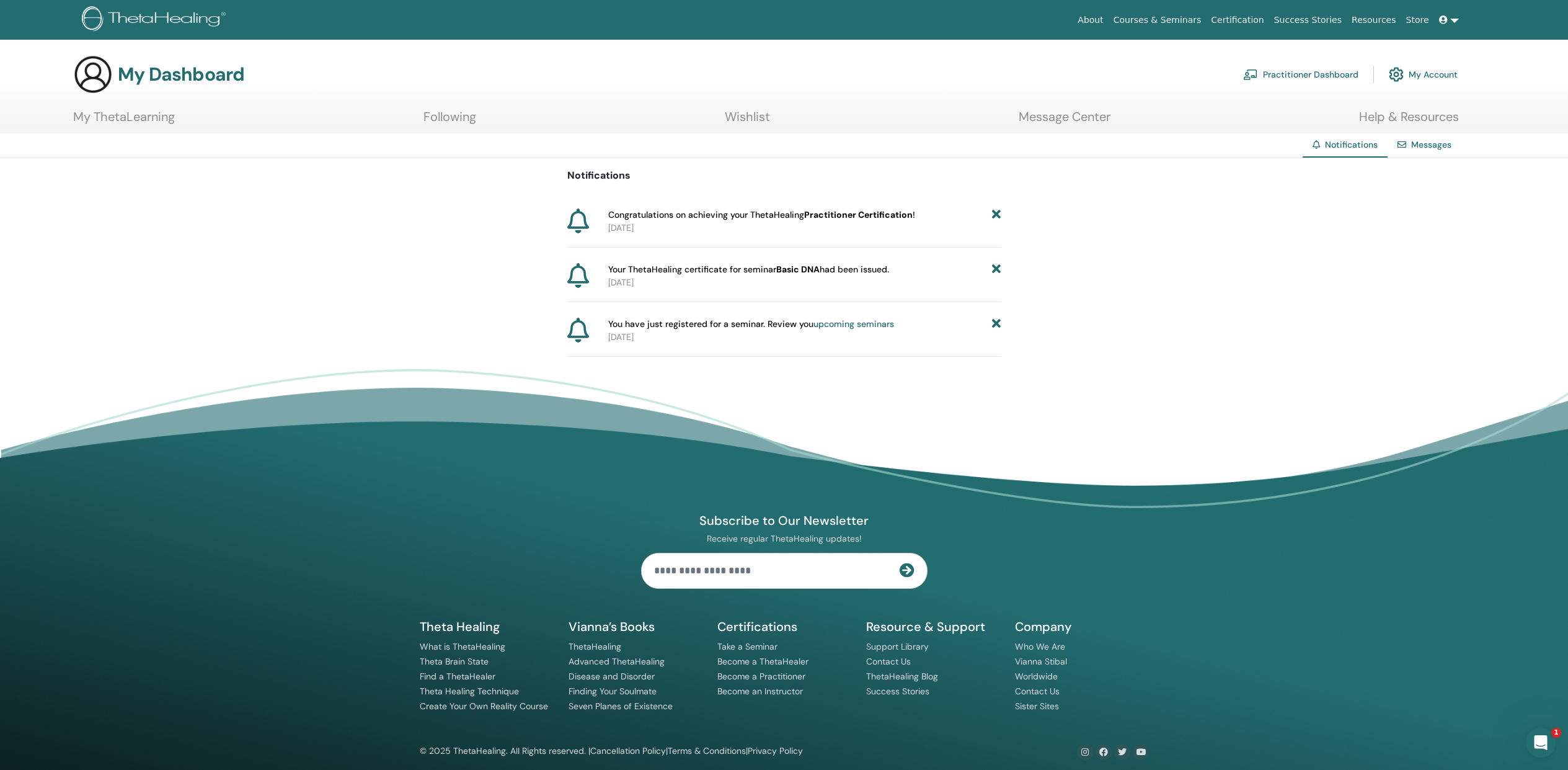
click at [847, 275] on span "Your ThetaHealing certificate for seminar Basic DNA had been issued." at bounding box center [749, 269] width 281 height 13
click at [677, 284] on p "2025-09-21" at bounding box center [805, 283] width 393 height 13
click at [1435, 142] on link "Messages" at bounding box center [1431, 145] width 40 height 11
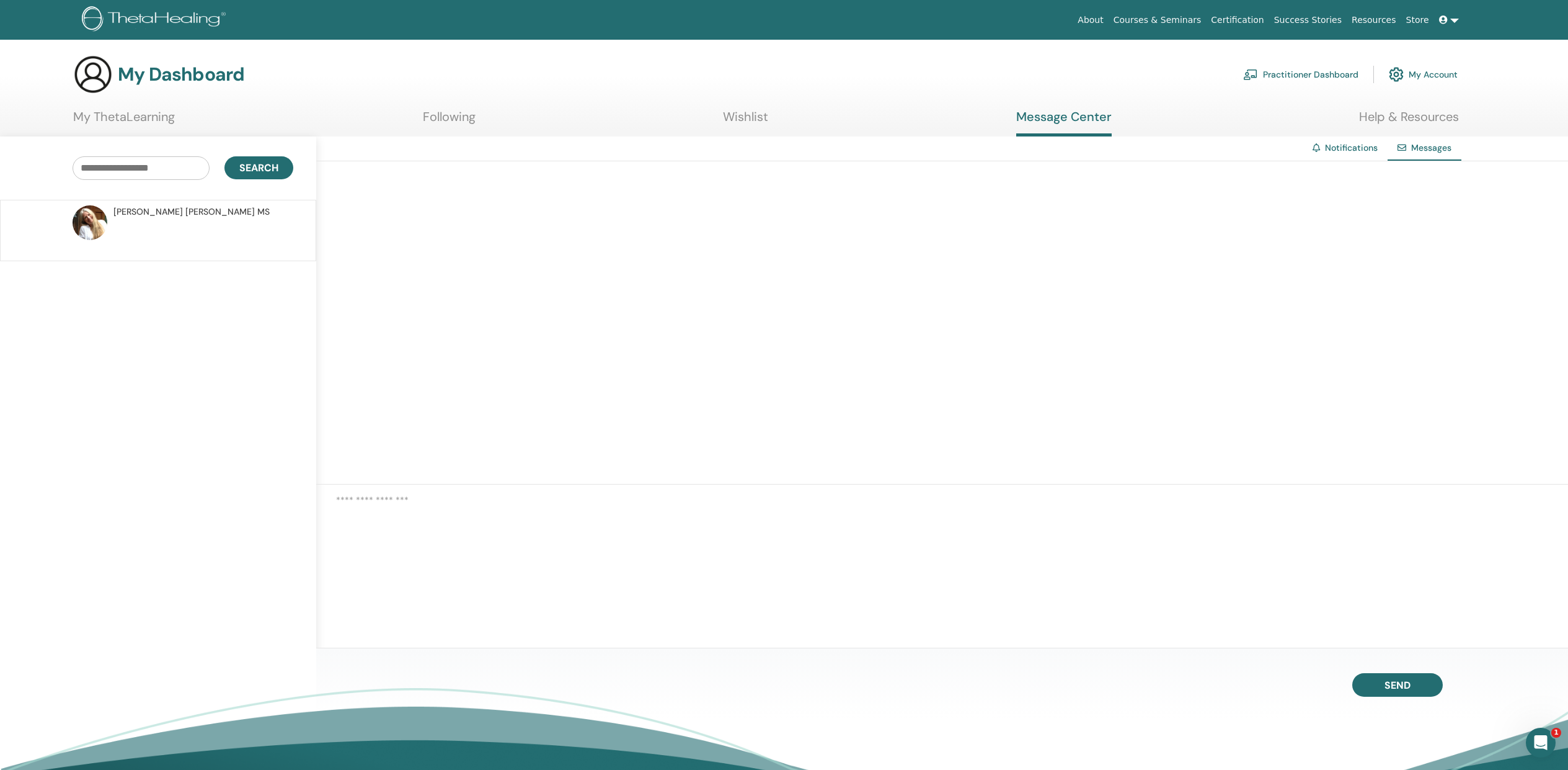
click at [160, 218] on span "[PERSON_NAME] MS" at bounding box center [192, 212] width 156 height 13
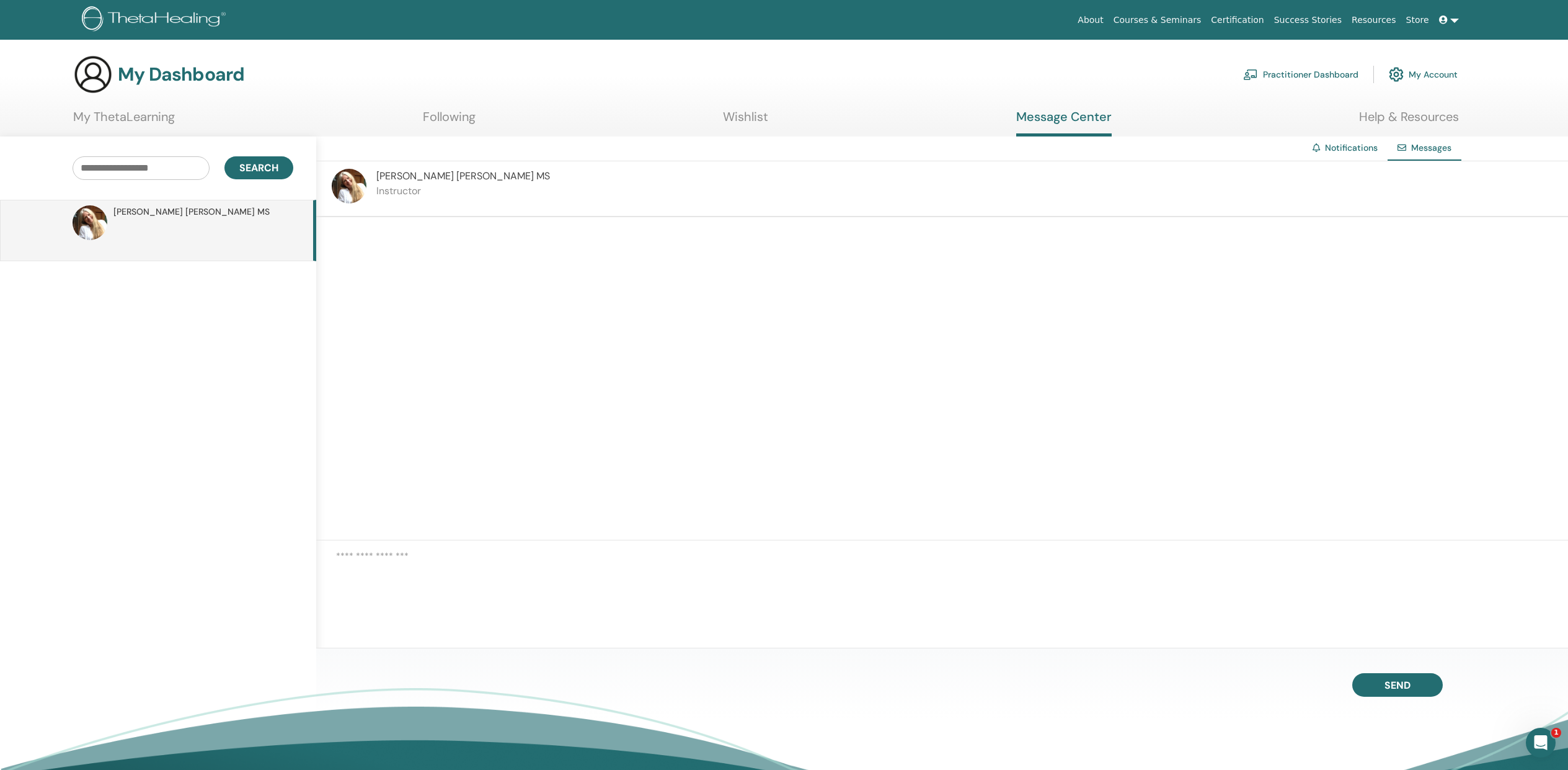
click at [485, 185] on div "[PERSON_NAME] MS Instructor" at bounding box center [942, 189] width 1252 height 56
click at [743, 121] on link "Wishlist" at bounding box center [745, 121] width 46 height 24
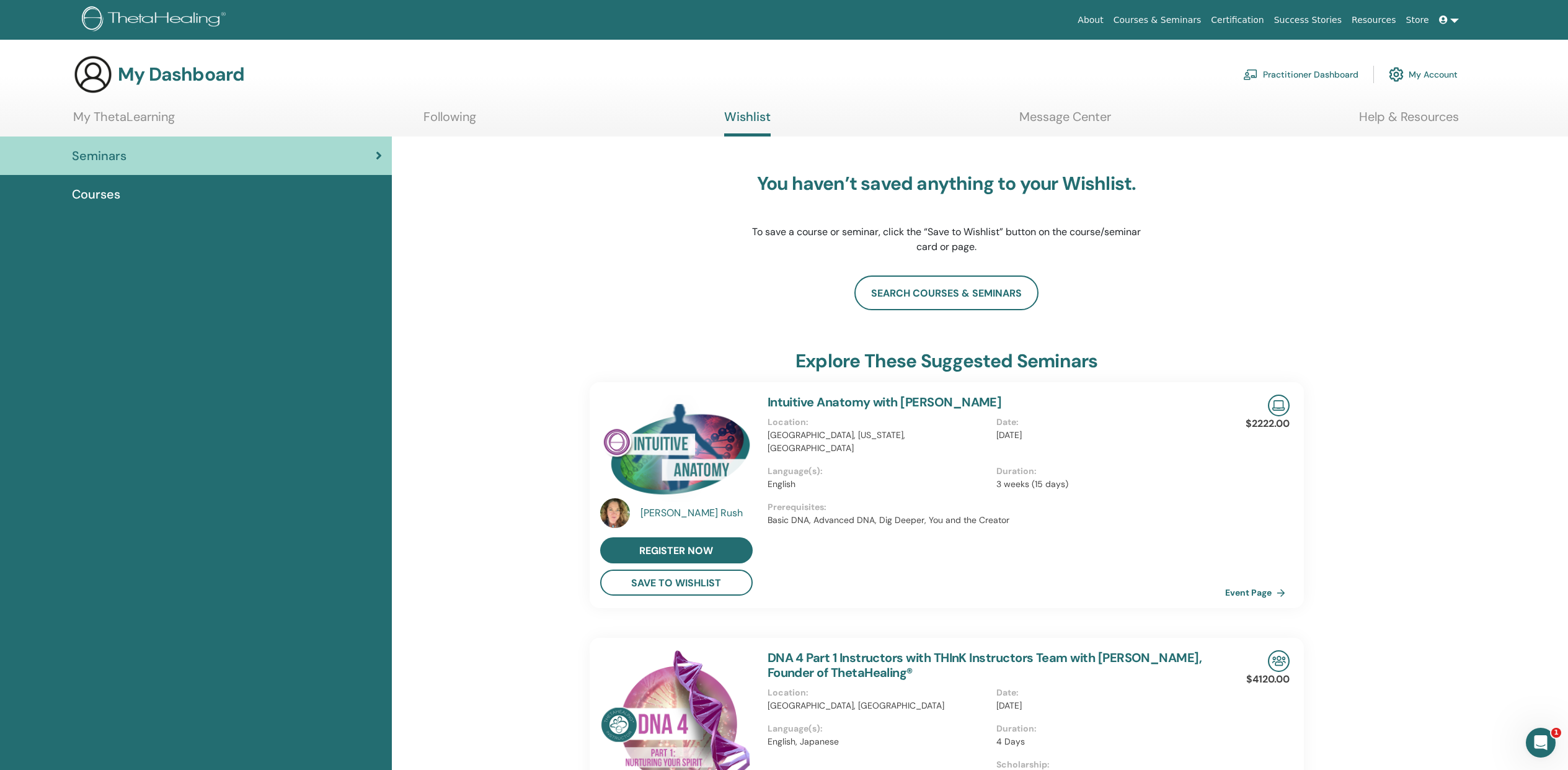
click at [436, 118] on link "Following" at bounding box center [449, 121] width 53 height 24
